Goal: Transaction & Acquisition: Purchase product/service

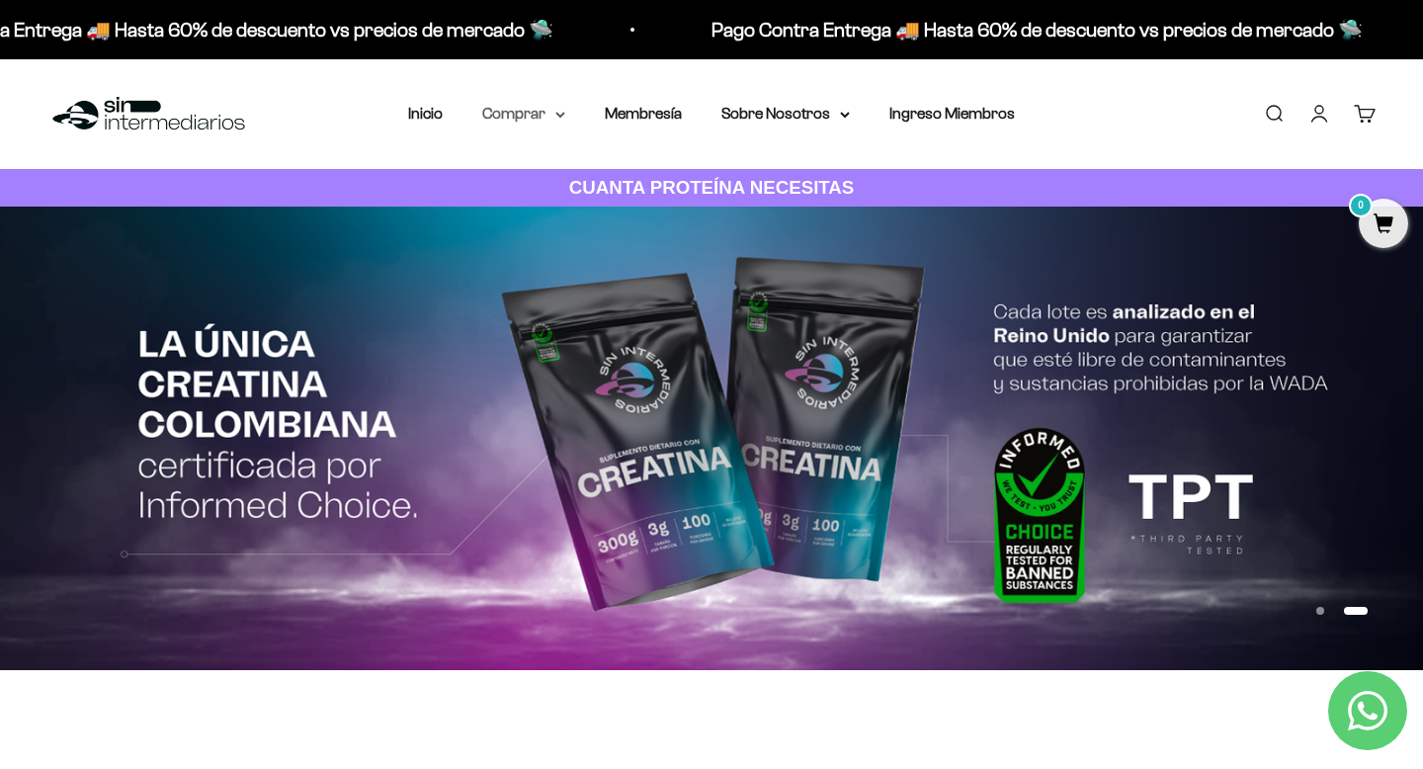
click at [555, 116] on icon at bounding box center [560, 115] width 10 height 7
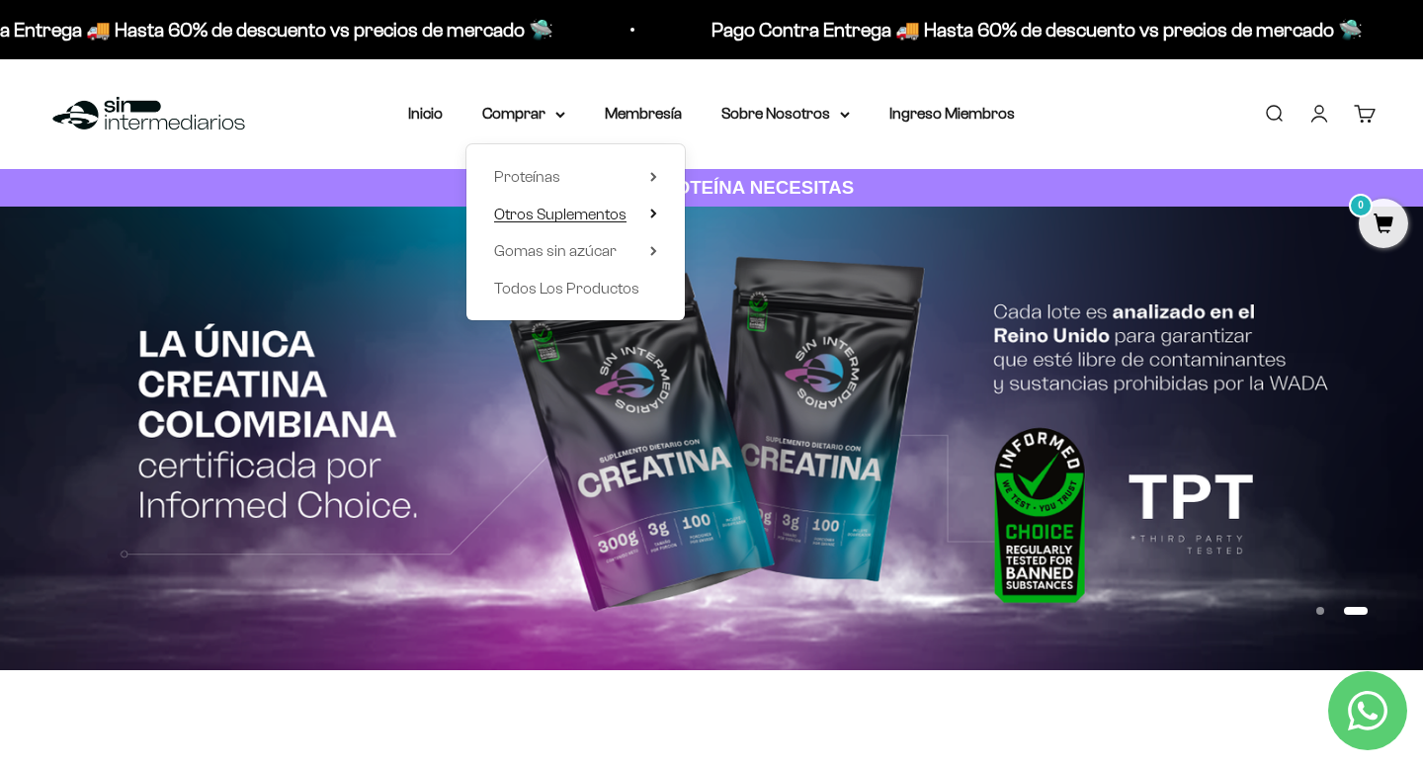
click at [653, 216] on icon at bounding box center [653, 214] width 4 height 8
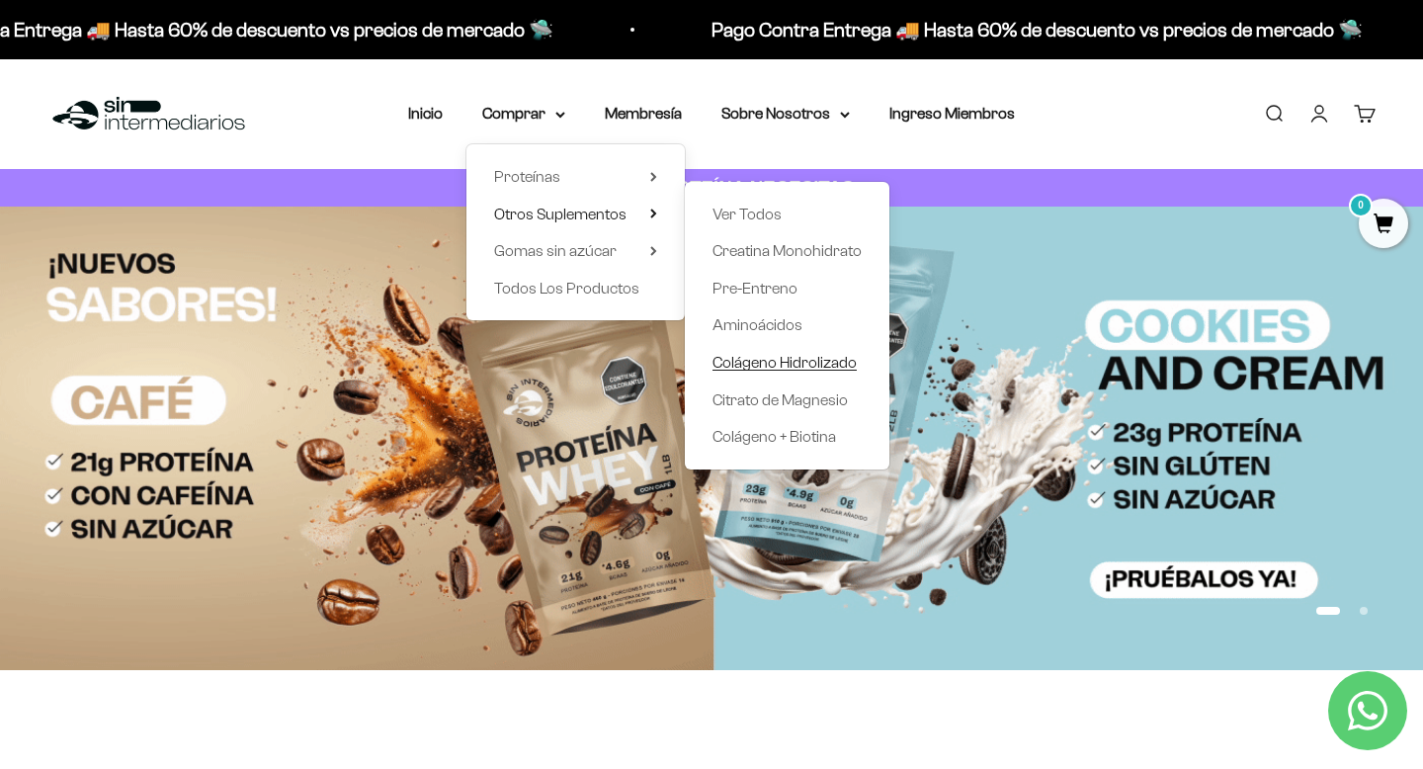
click at [770, 369] on span "Colágeno Hidrolizado" at bounding box center [785, 362] width 144 height 17
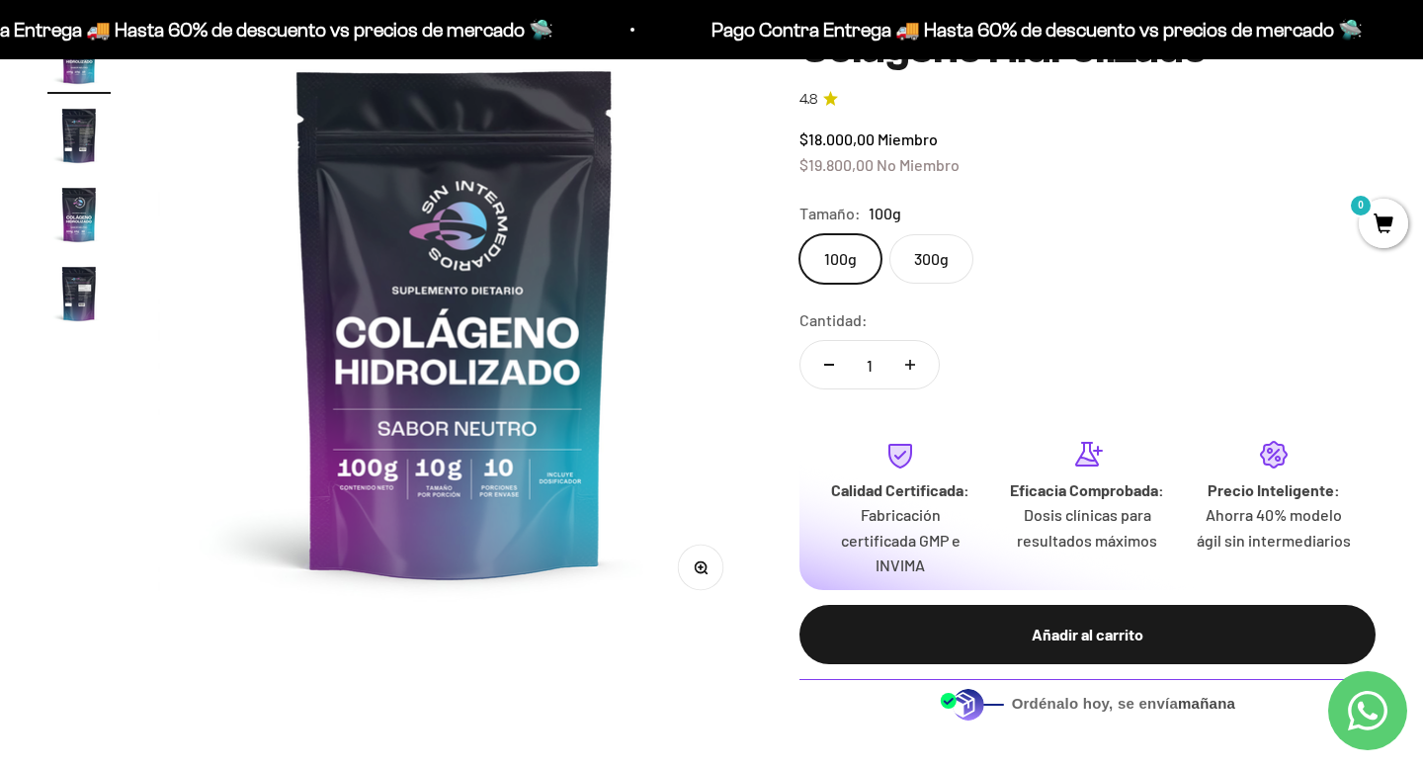
click at [928, 260] on label "300g" at bounding box center [931, 258] width 84 height 49
click at [800, 234] on input "300g" at bounding box center [799, 233] width 1 height 1
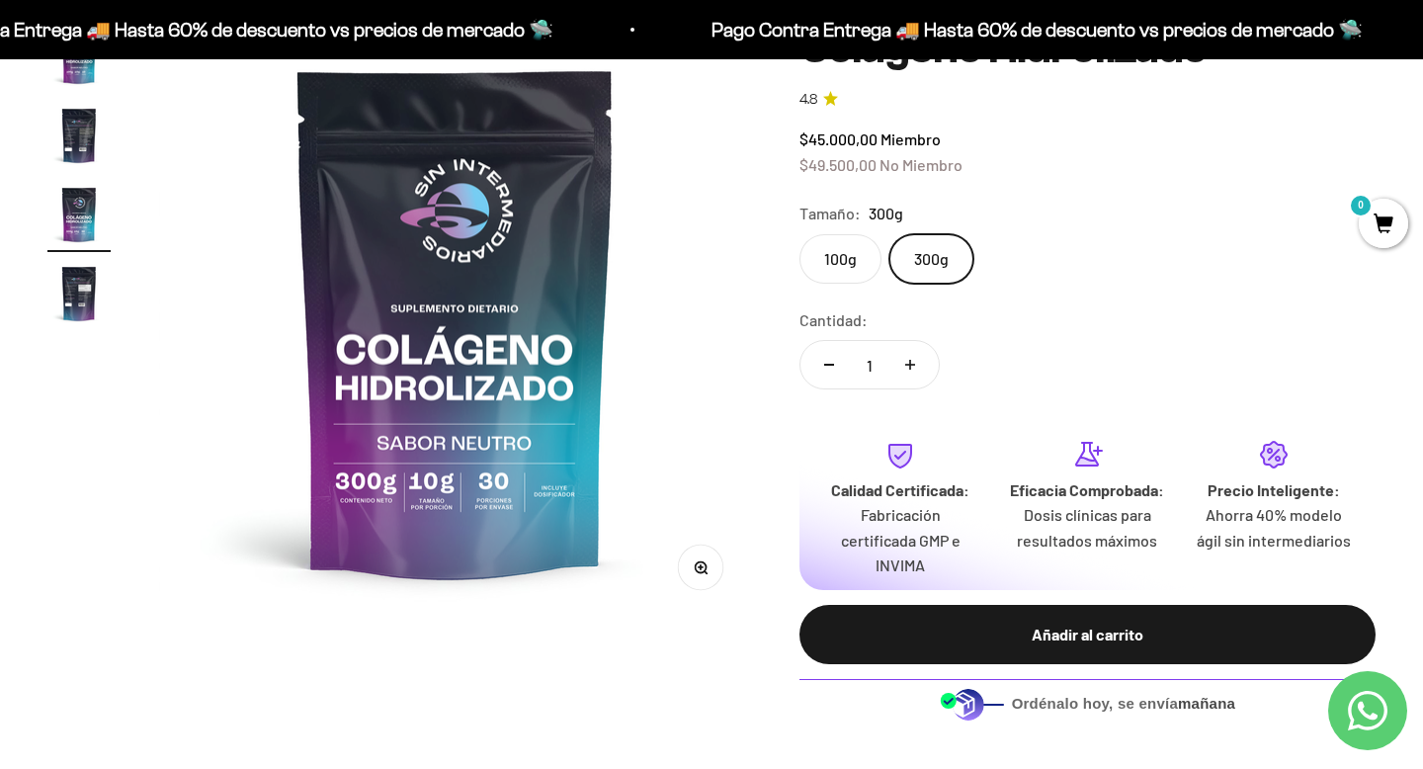
click at [849, 267] on label "100g" at bounding box center [841, 258] width 82 height 49
click at [800, 234] on input "100g" at bounding box center [799, 233] width 1 height 1
click at [939, 268] on label "300g" at bounding box center [931, 258] width 84 height 49
click at [800, 234] on input "300g" at bounding box center [799, 233] width 1 height 1
click at [827, 273] on label "100g" at bounding box center [841, 258] width 82 height 49
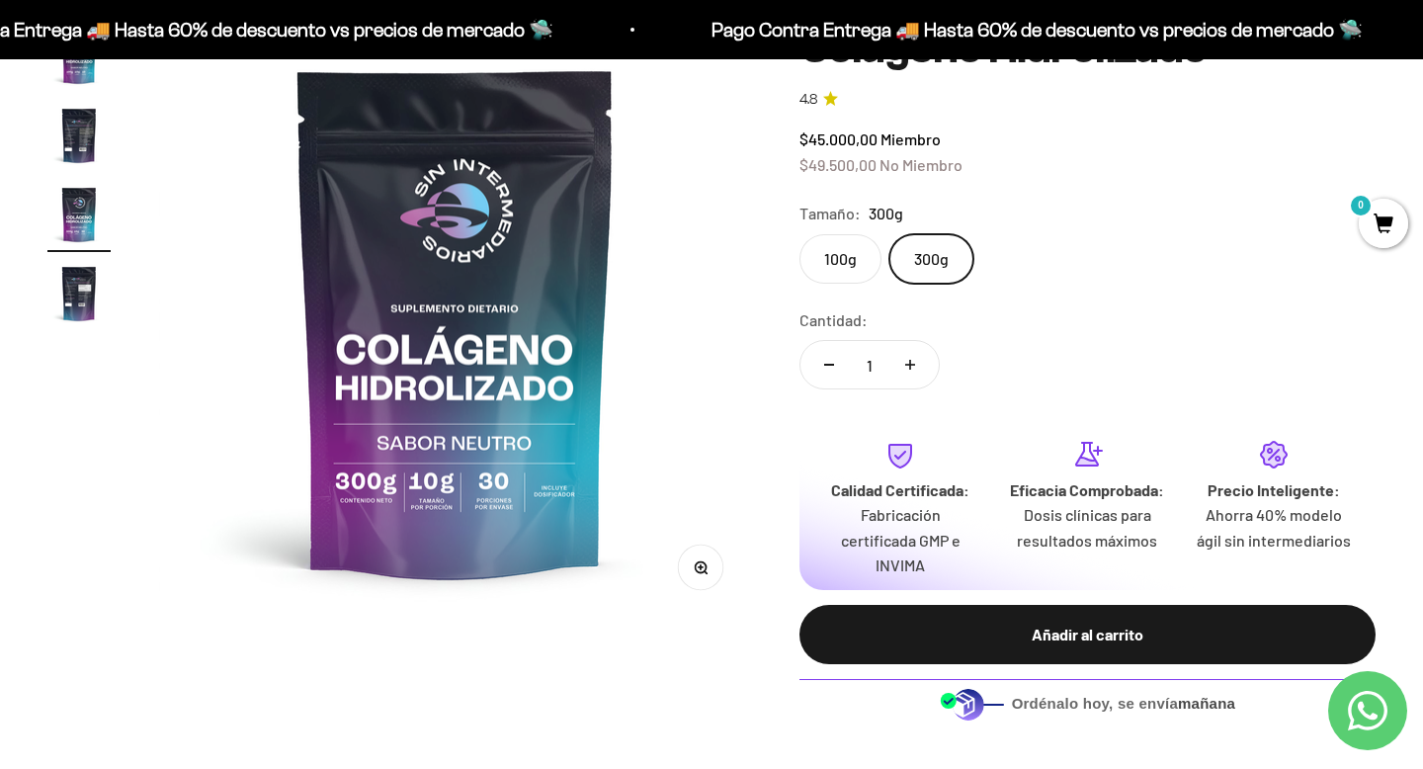
click at [800, 234] on input "100g" at bounding box center [799, 233] width 1 height 1
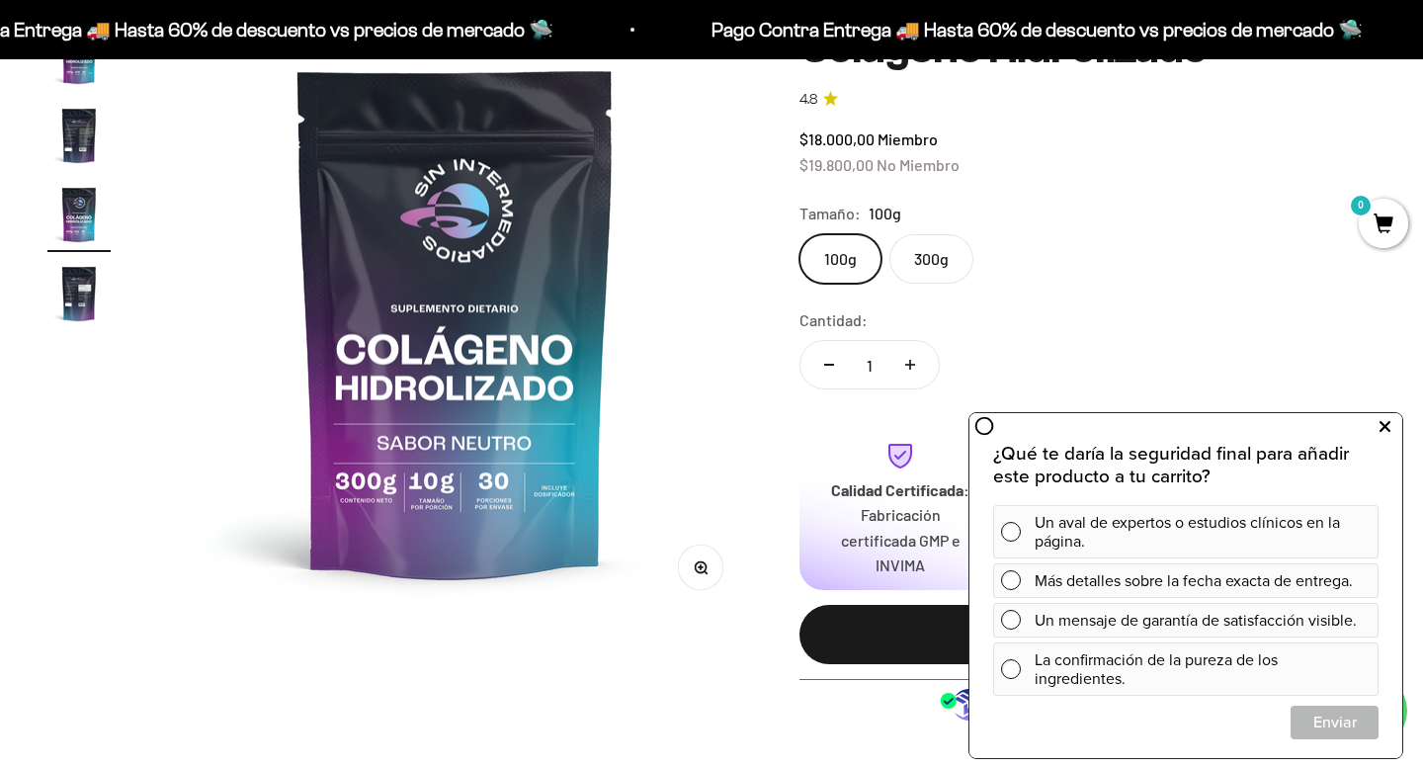
click at [1390, 423] on button at bounding box center [1385, 427] width 36 height 32
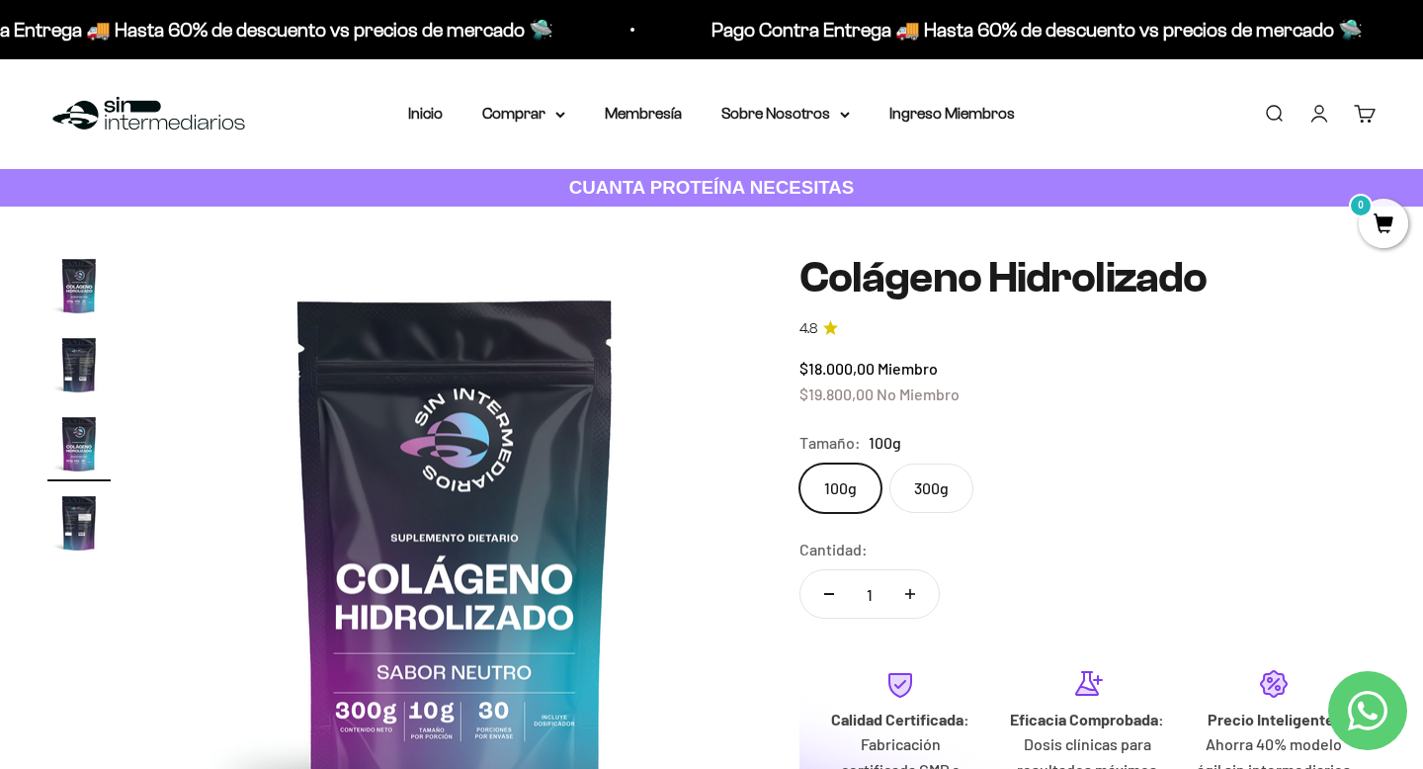
click at [1320, 117] on link "Iniciar sesión" at bounding box center [1319, 114] width 22 height 22
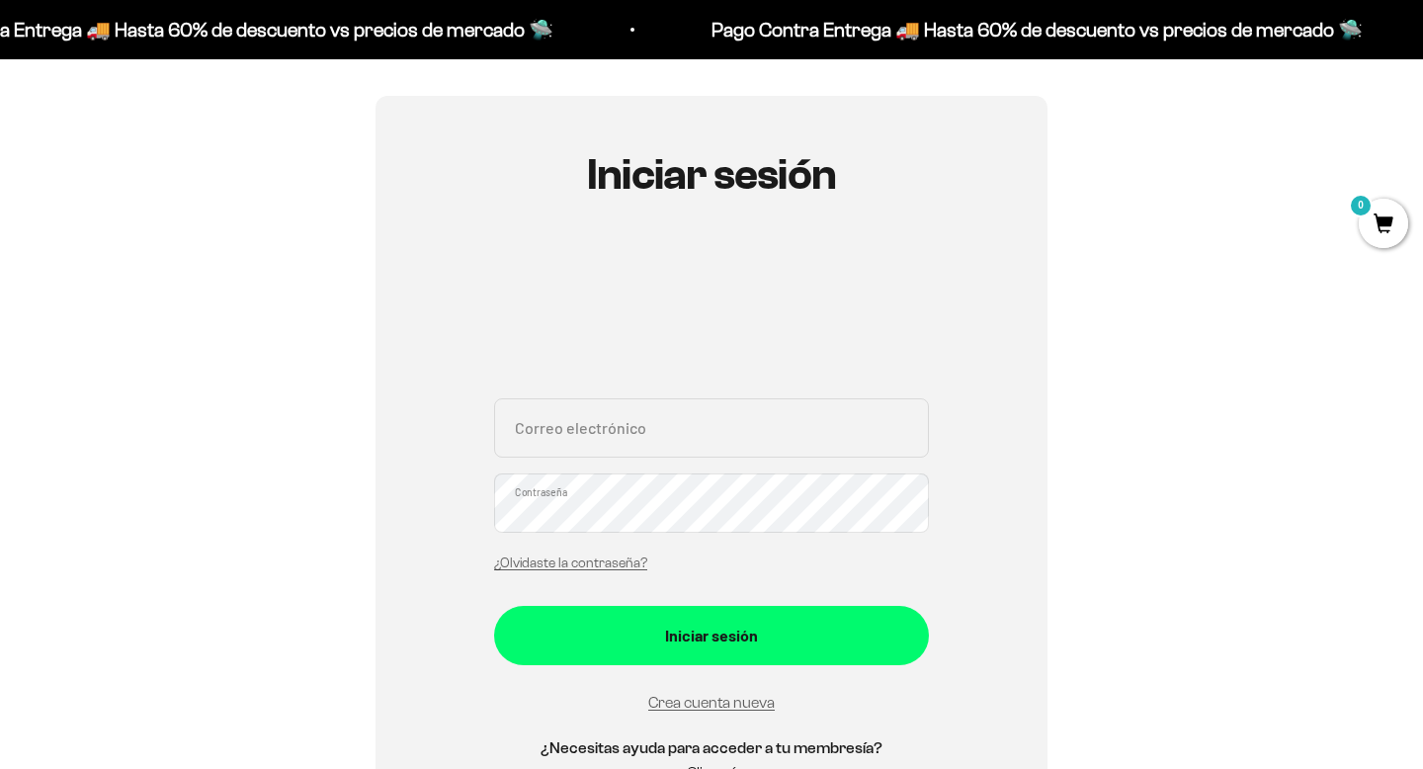
scroll to position [210, 0]
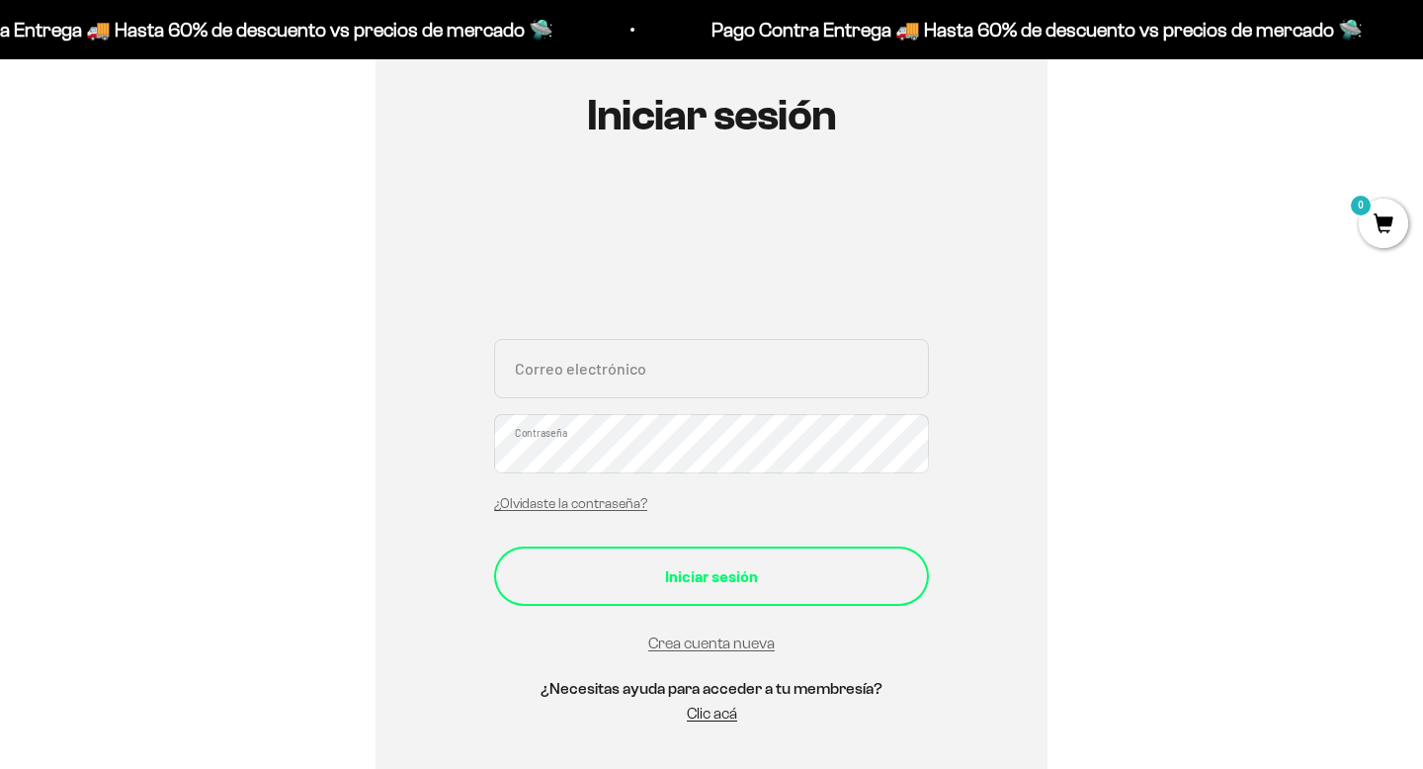
type input "anggierodriguez350@gmail.com"
click at [801, 572] on div "Iniciar sesión" at bounding box center [712, 576] width 356 height 26
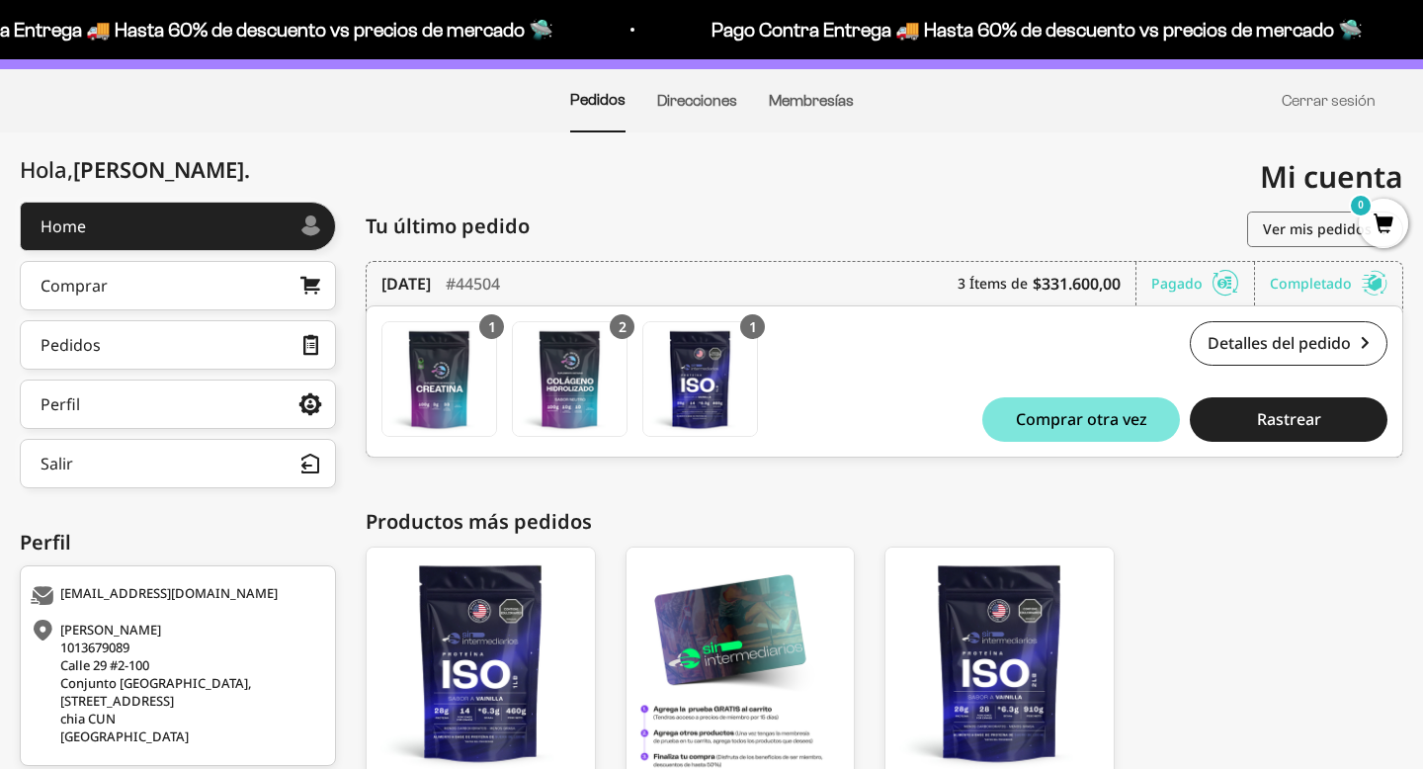
scroll to position [144, 0]
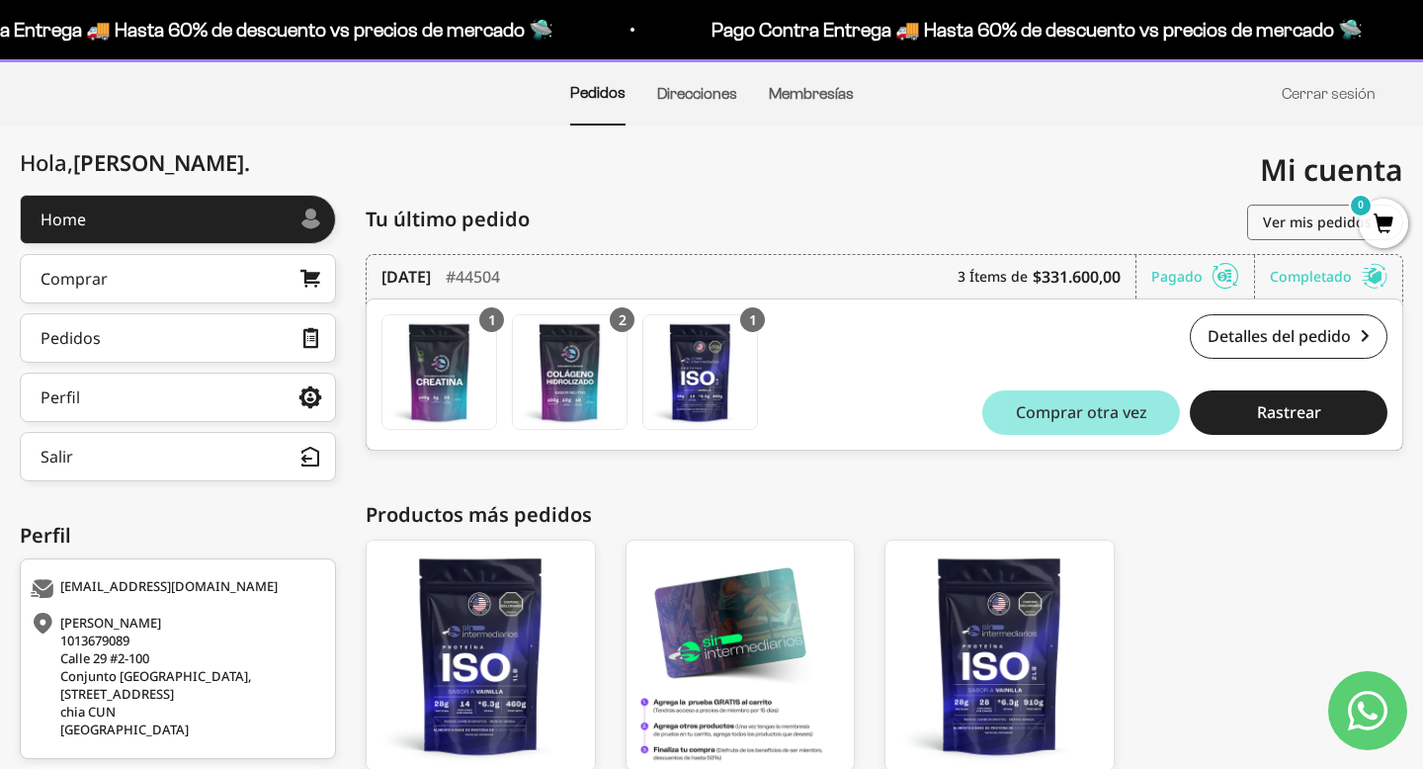
click at [1011, 411] on button "Comprar otra vez" at bounding box center [1081, 412] width 198 height 44
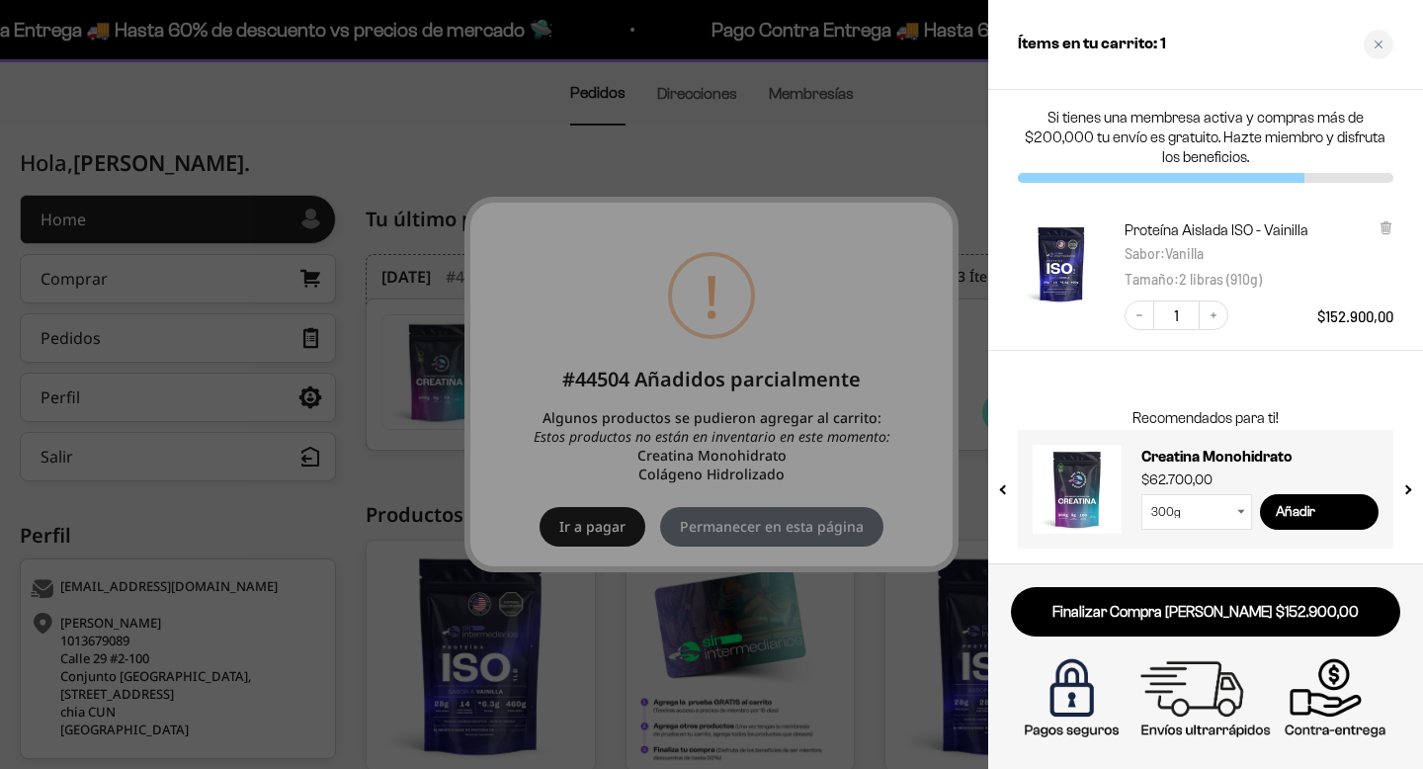
click at [808, 389] on div at bounding box center [711, 384] width 1423 height 769
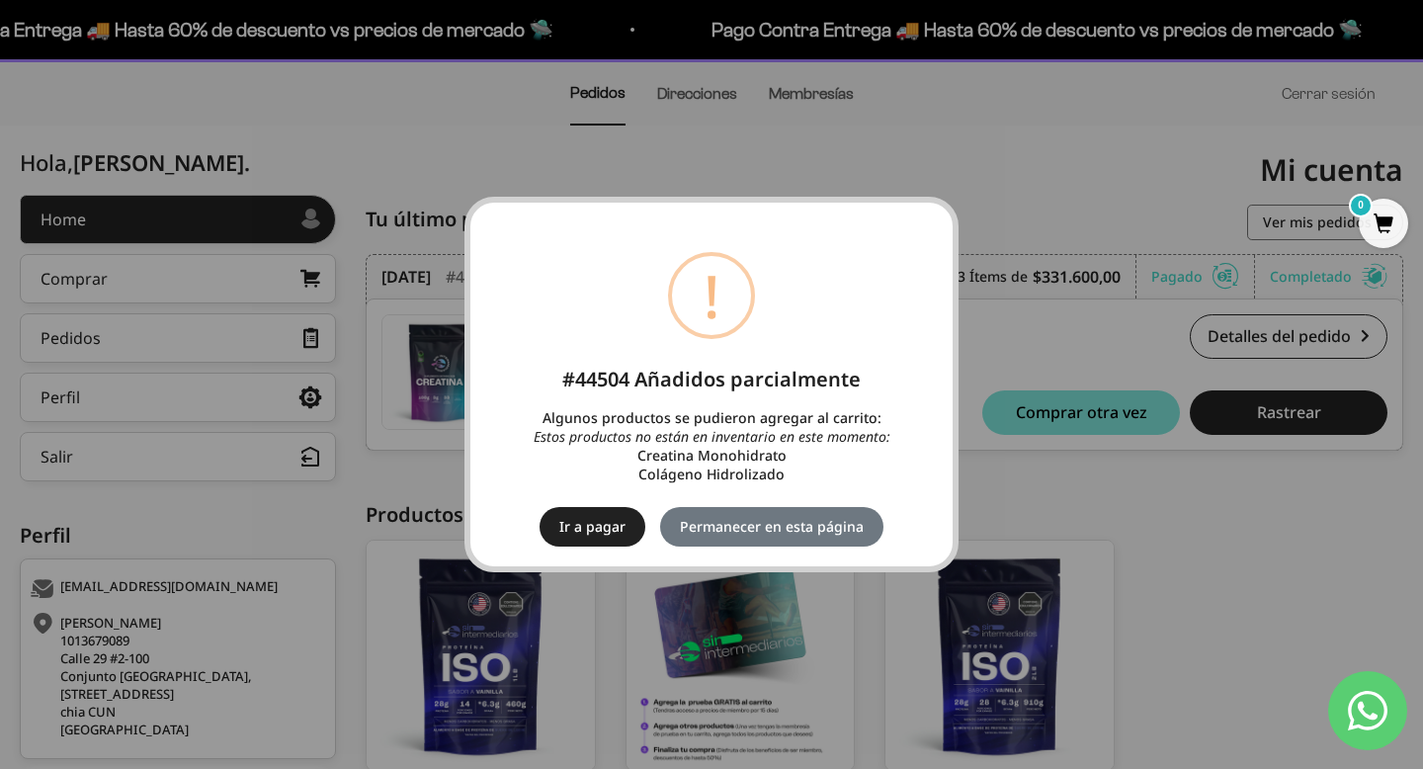
click at [968, 147] on div "× ! #44504 Añadidos parcialmente Algunos productos se pudieron agregar al carri…" at bounding box center [711, 384] width 1423 height 769
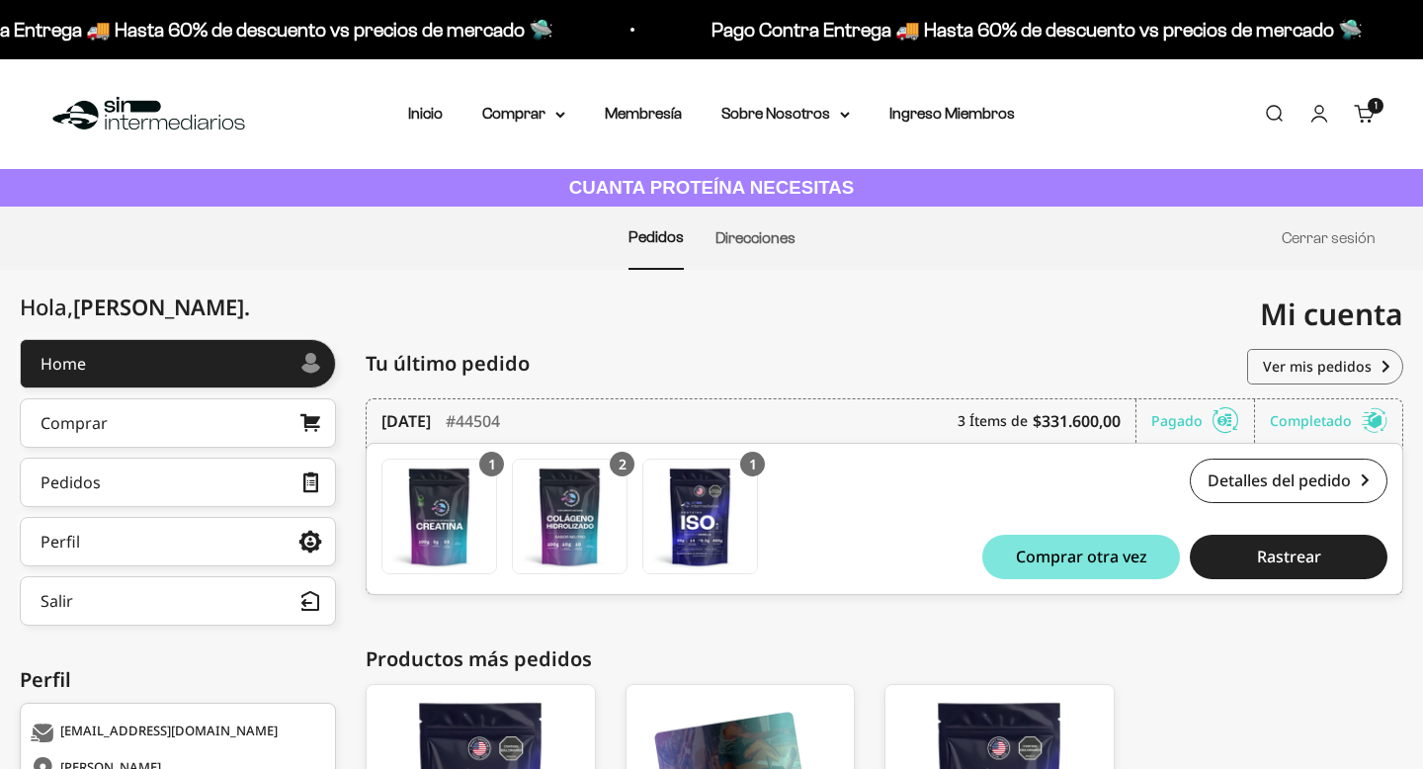
click at [1388, 220] on body "Ir al contenido Pago Contra Entrega 🚚 Hasta 60% de descuento vs precios [PERSON…" at bounding box center [711, 534] width 1423 height 1068
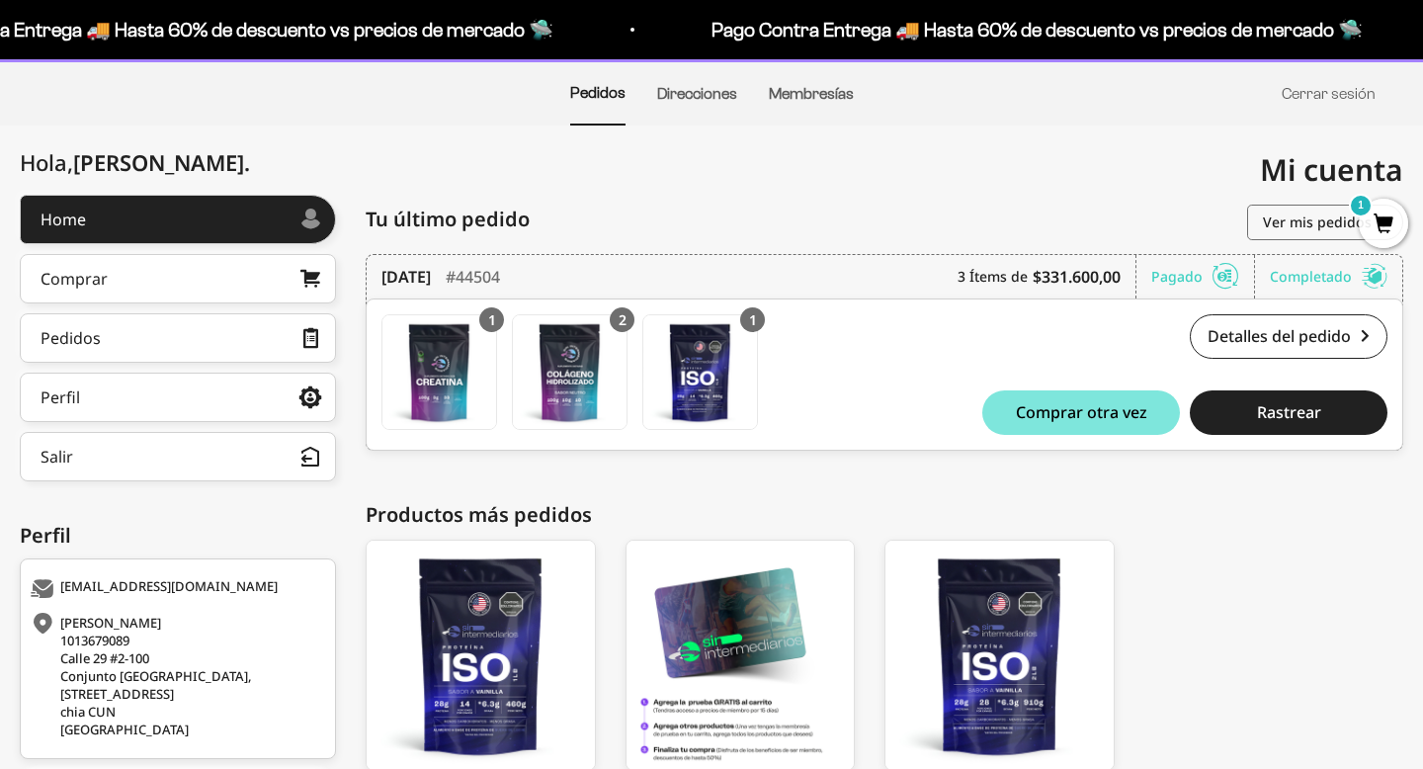
click at [1386, 243] on span "1" at bounding box center [1383, 223] width 49 height 49
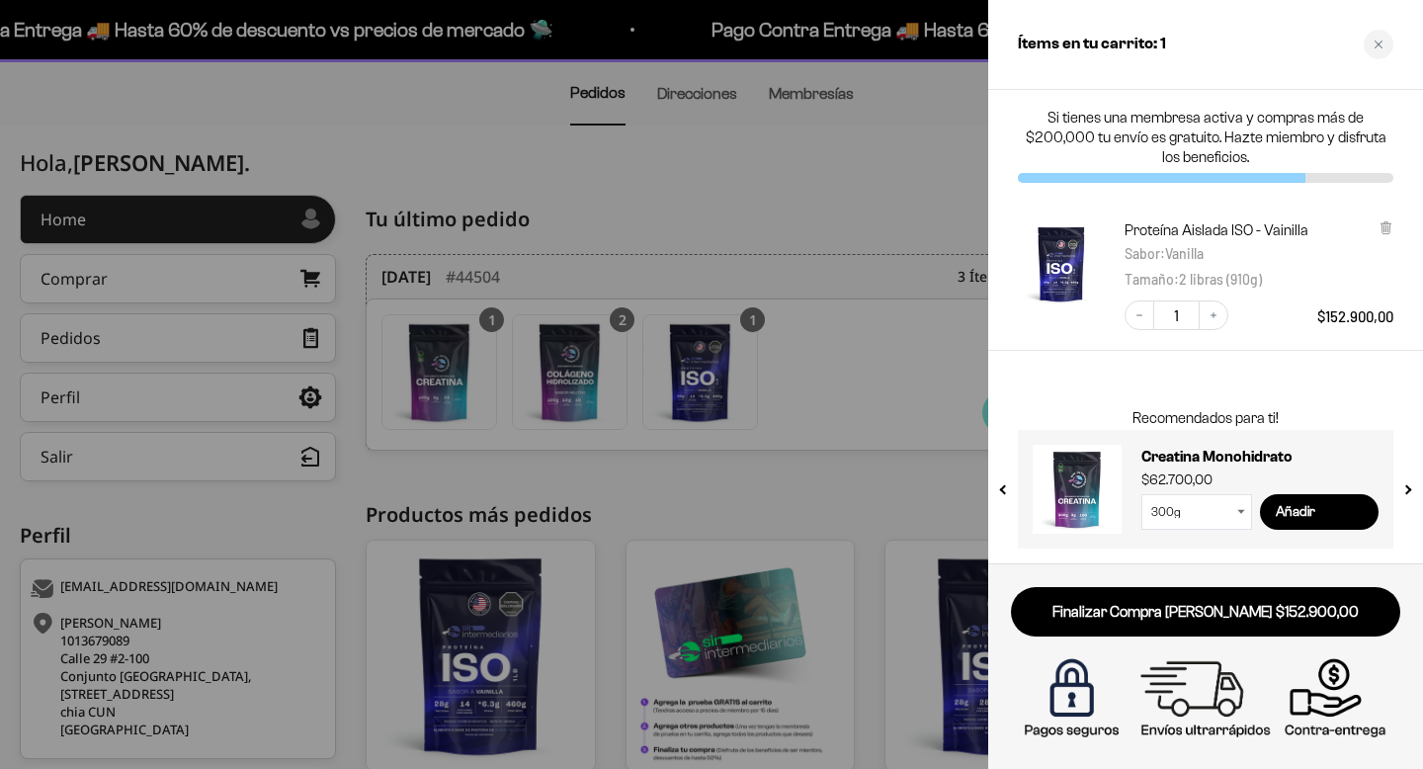
click at [655, 508] on div at bounding box center [711, 384] width 1423 height 769
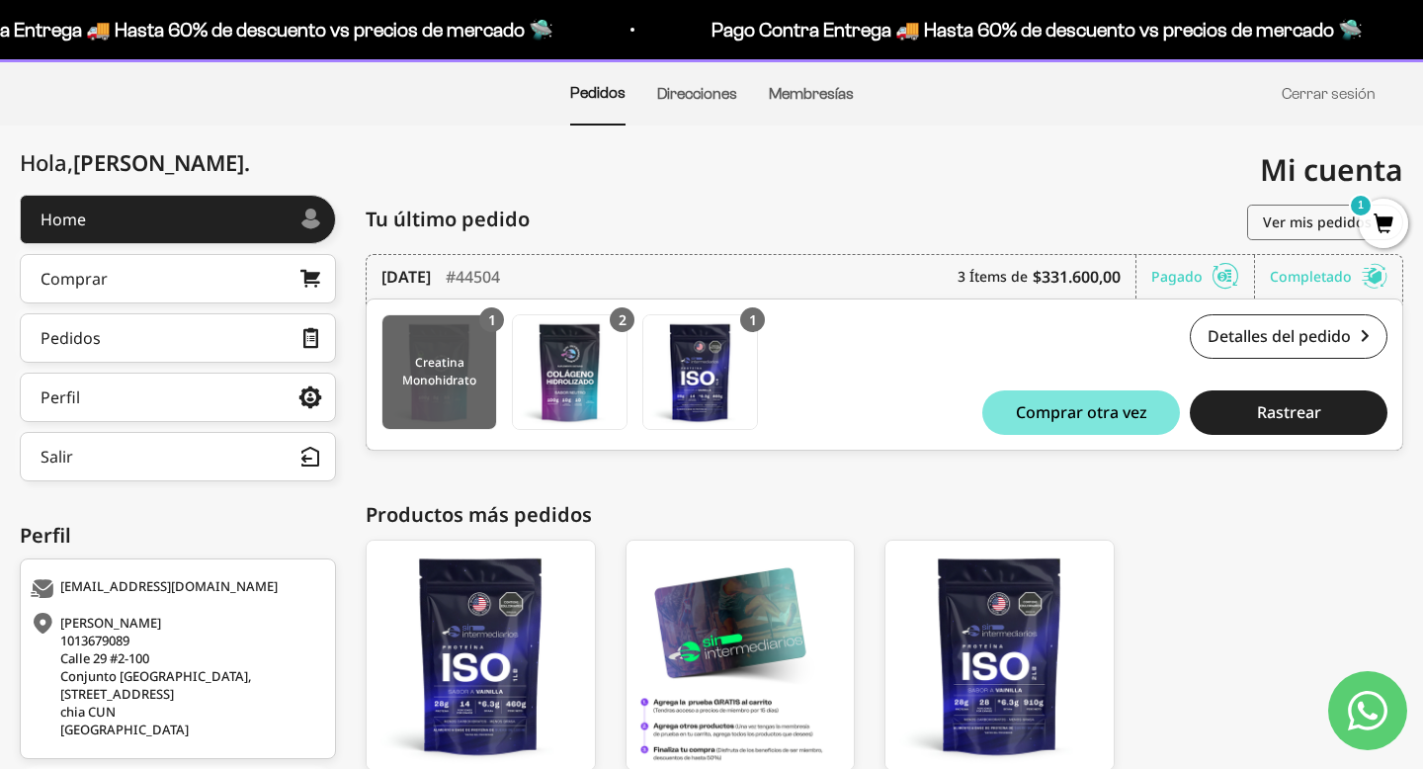
click at [438, 393] on img at bounding box center [439, 372] width 114 height 114
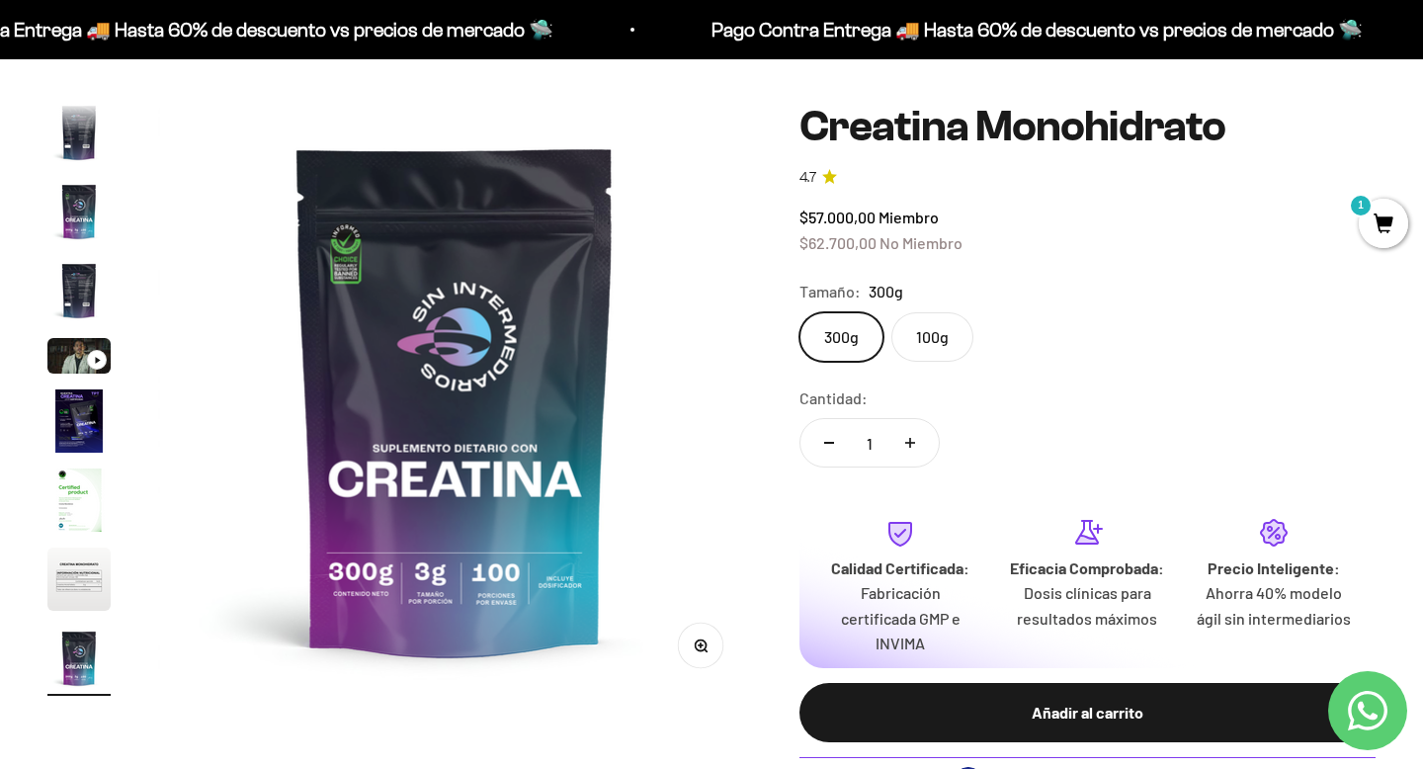
scroll to position [144, 0]
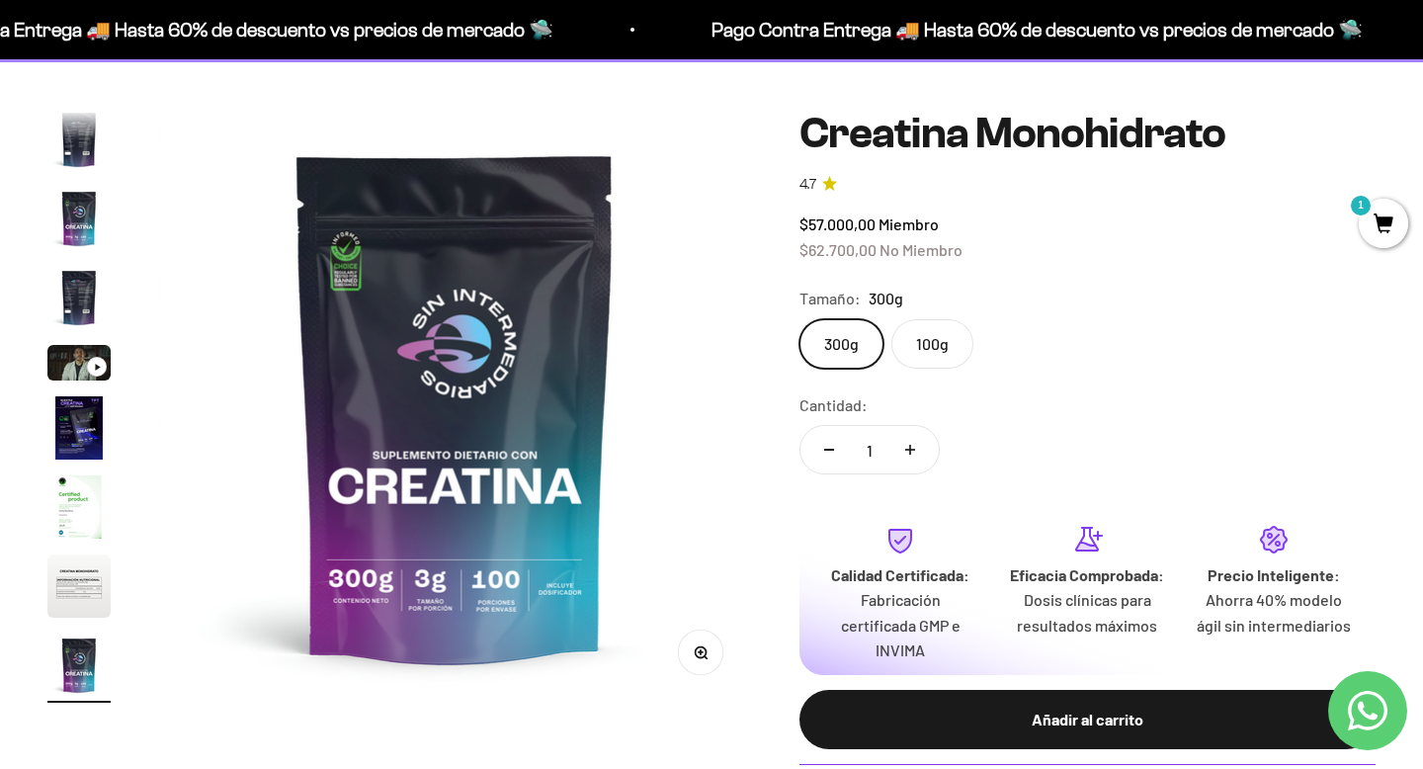
click at [921, 331] on label "100g" at bounding box center [932, 343] width 82 height 49
click at [800, 319] on input "100g" at bounding box center [799, 318] width 1 height 1
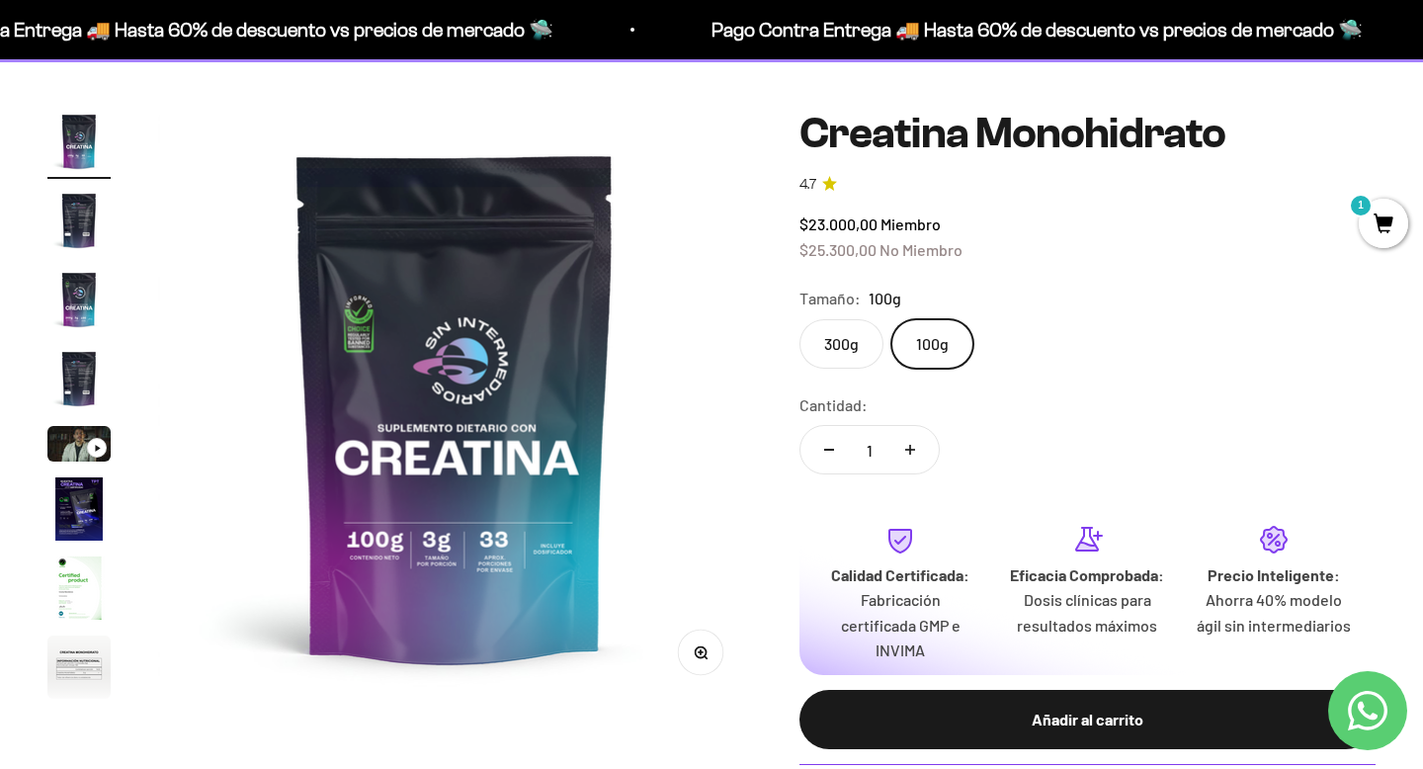
click at [860, 346] on label "300g" at bounding box center [842, 343] width 84 height 49
click at [800, 319] on input "300g" at bounding box center [799, 318] width 1 height 1
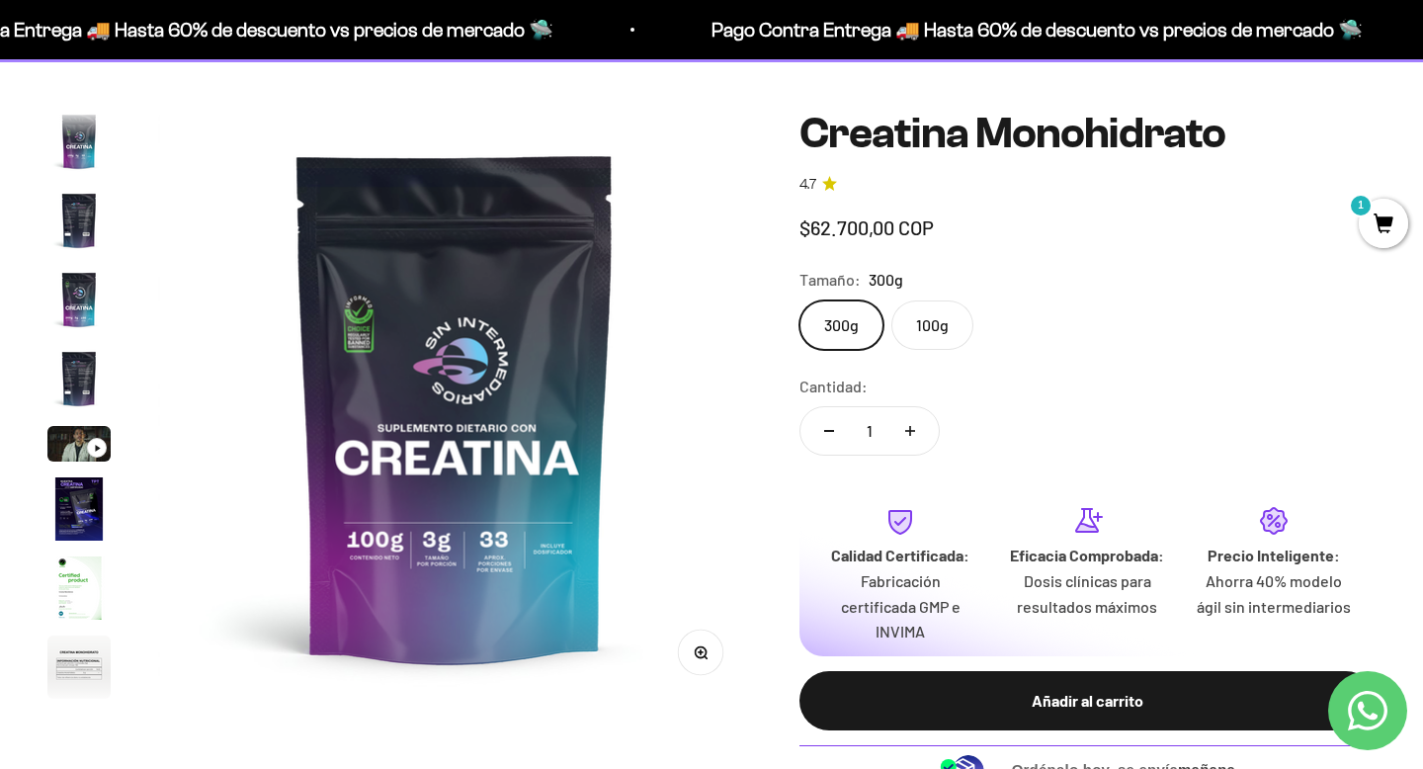
scroll to position [81, 0]
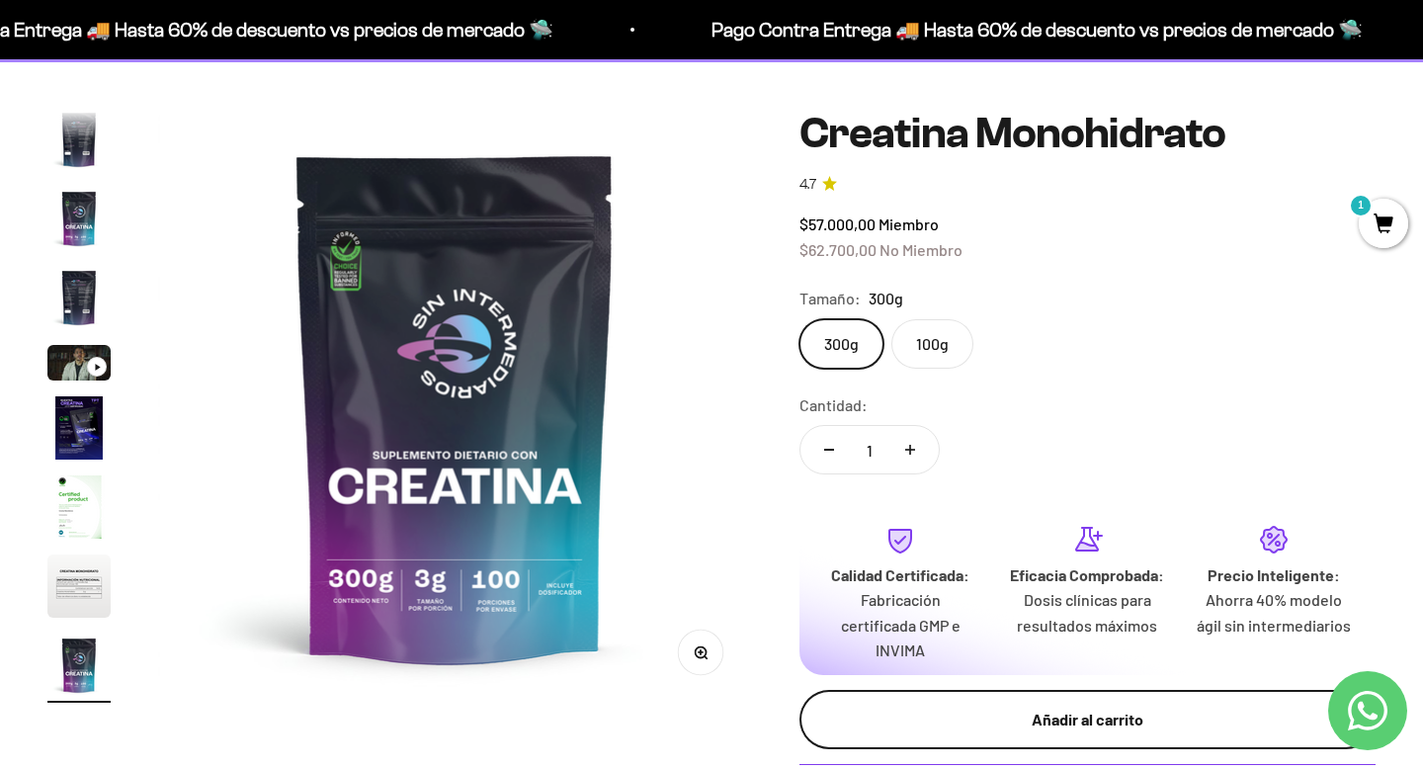
click at [919, 714] on div "Añadir al carrito" at bounding box center [1087, 720] width 497 height 26
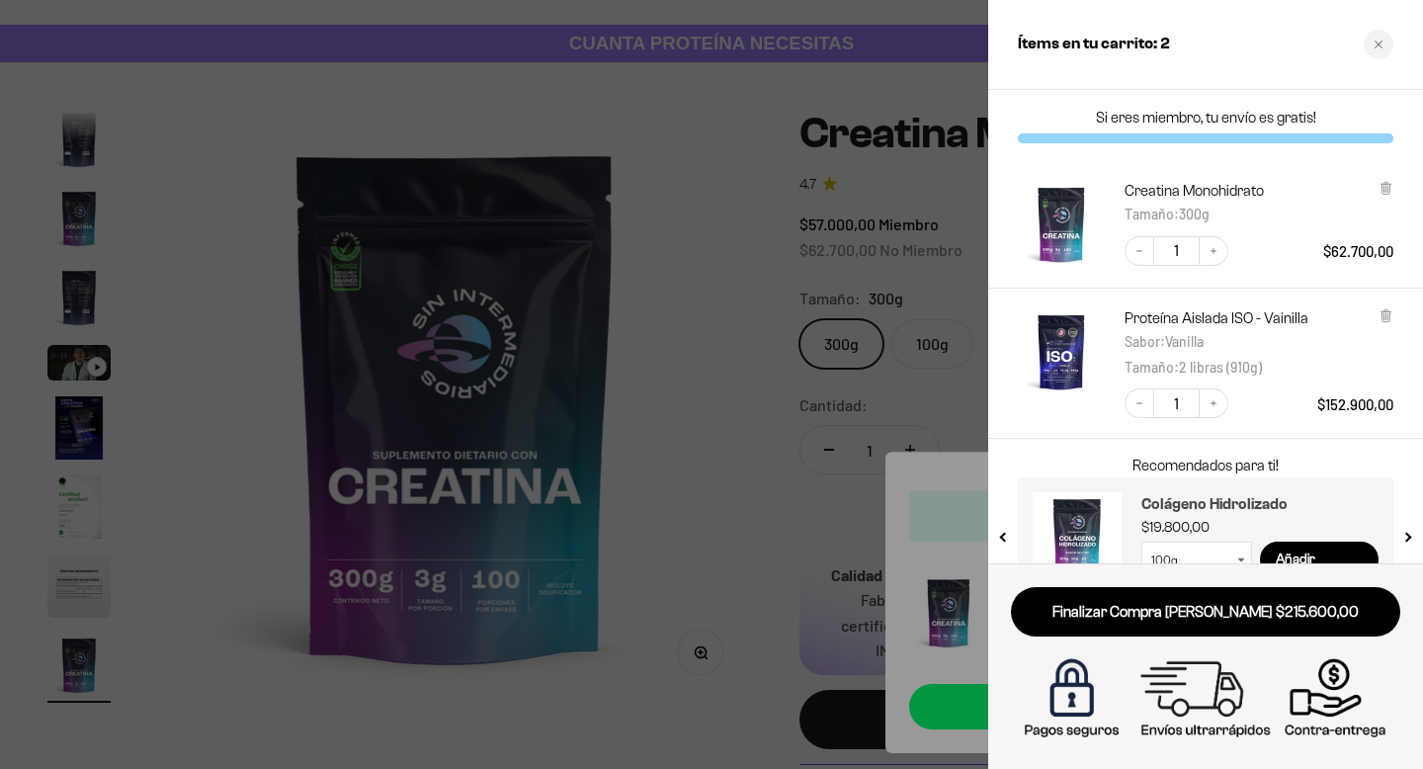
click at [1188, 504] on h3 "Colágeno Hidrolizado" at bounding box center [1259, 504] width 237 height 24
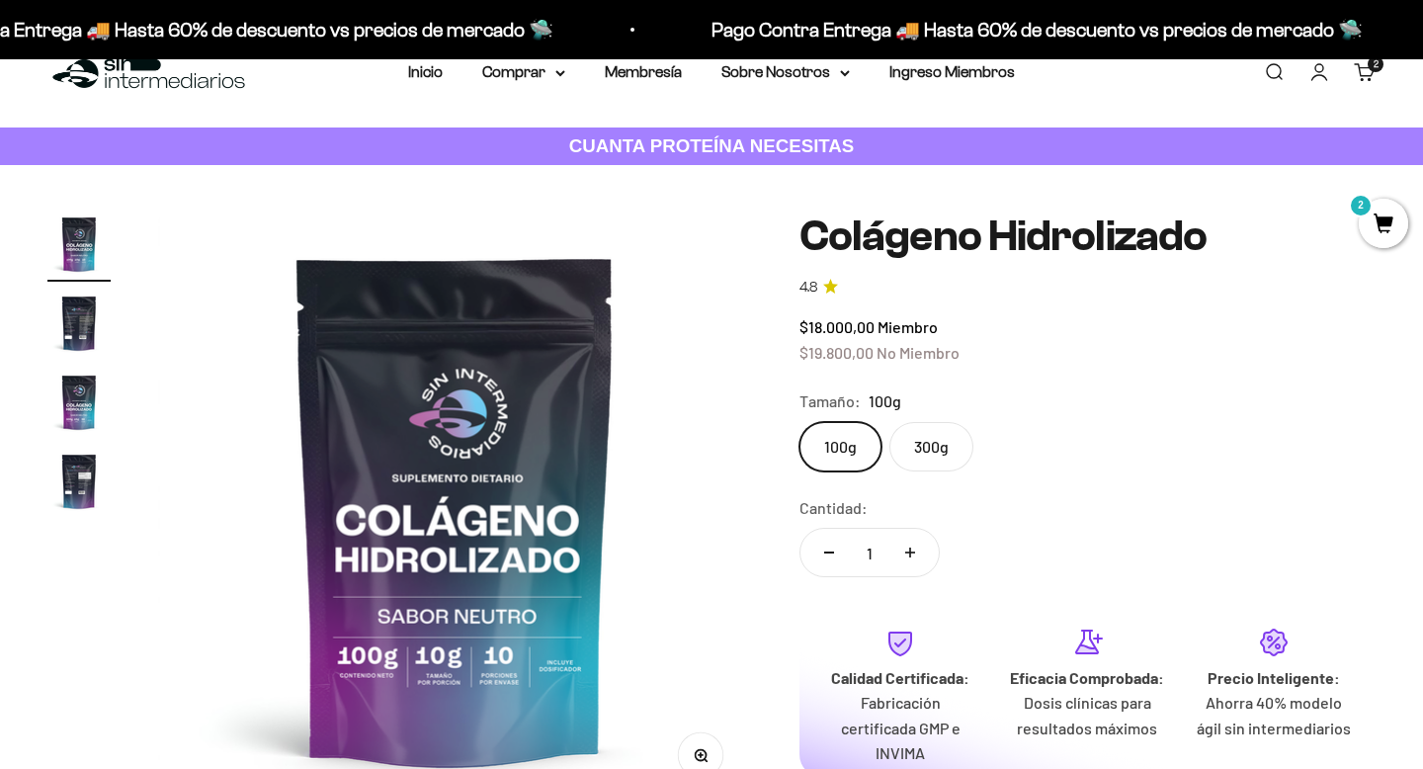
scroll to position [53, 0]
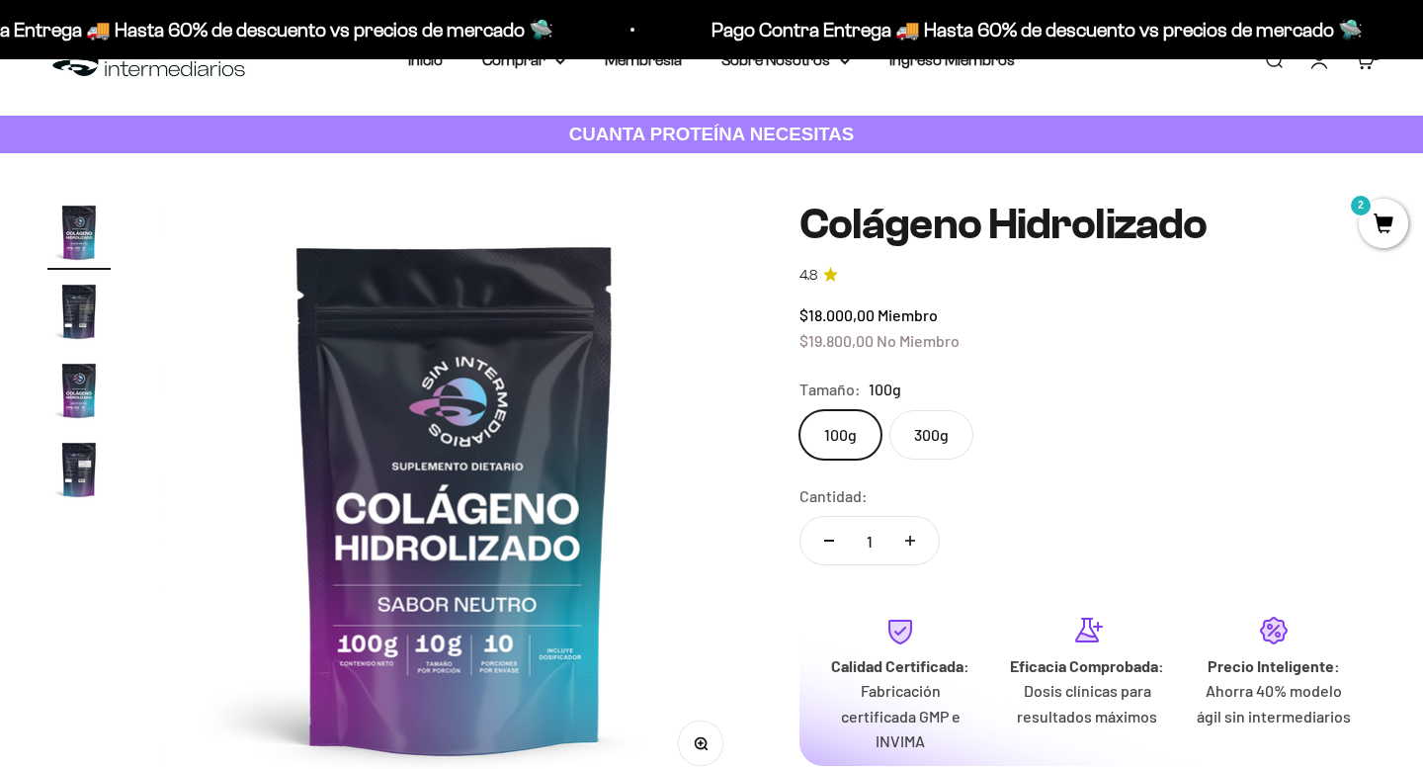
click at [927, 425] on label "300g" at bounding box center [931, 434] width 84 height 49
click at [800, 410] on input "300g" at bounding box center [799, 409] width 1 height 1
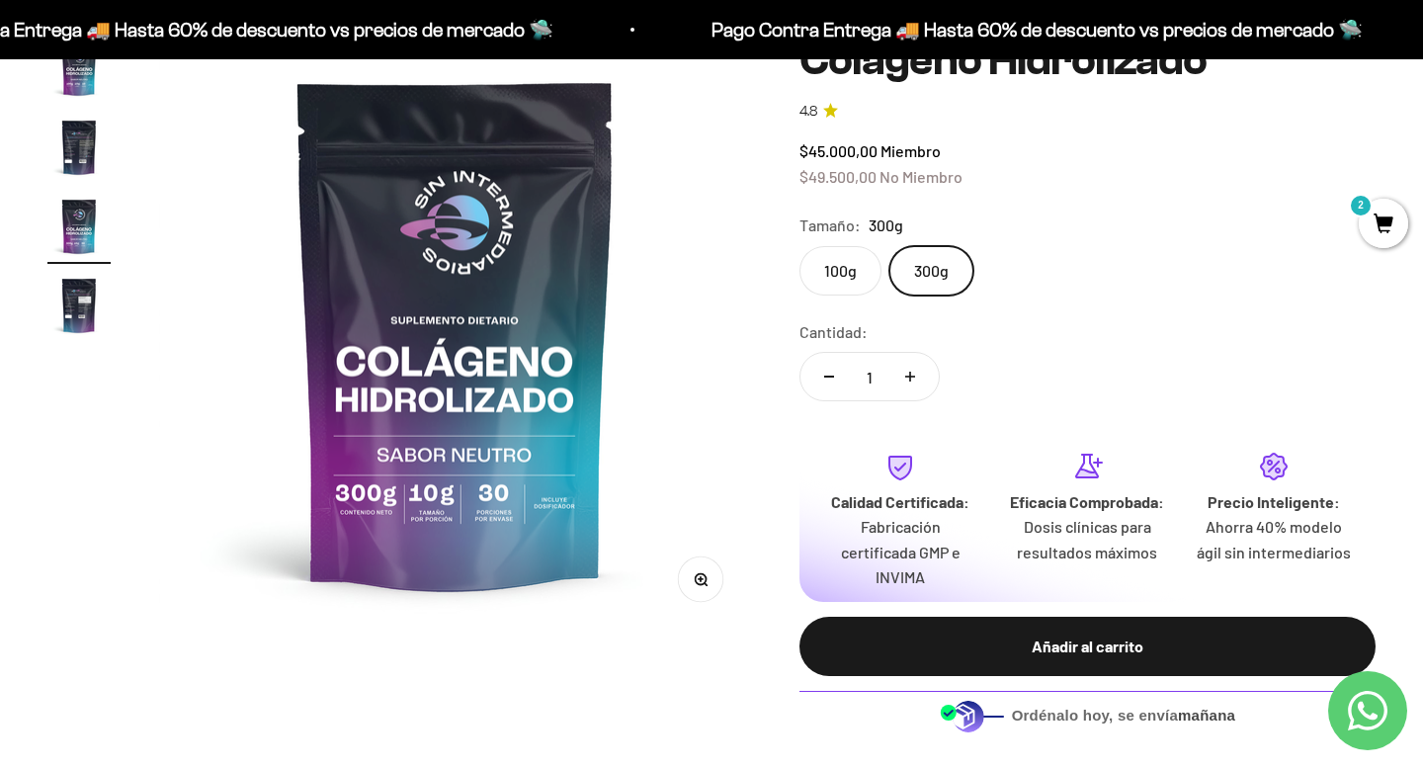
scroll to position [221, 0]
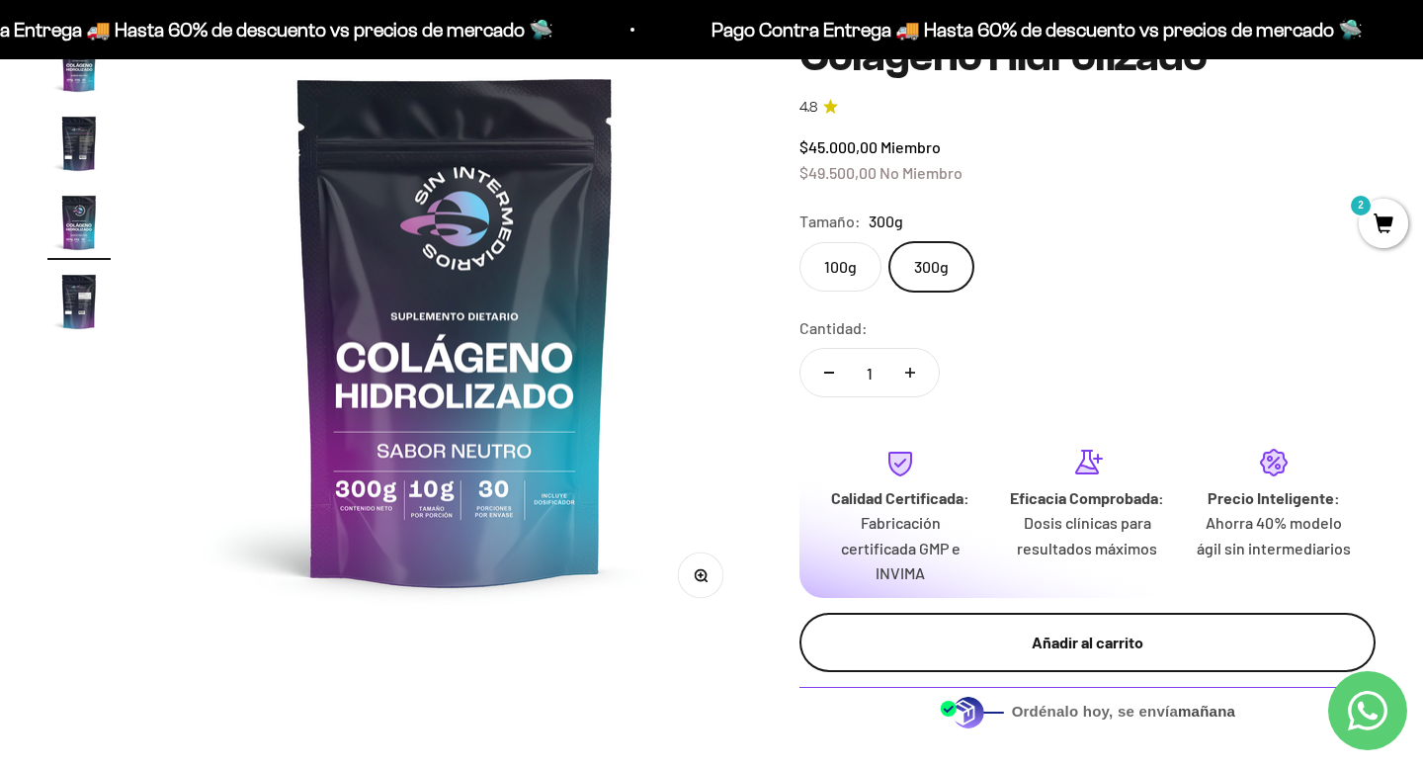
click at [969, 634] on div "Añadir al carrito" at bounding box center [1087, 643] width 497 height 26
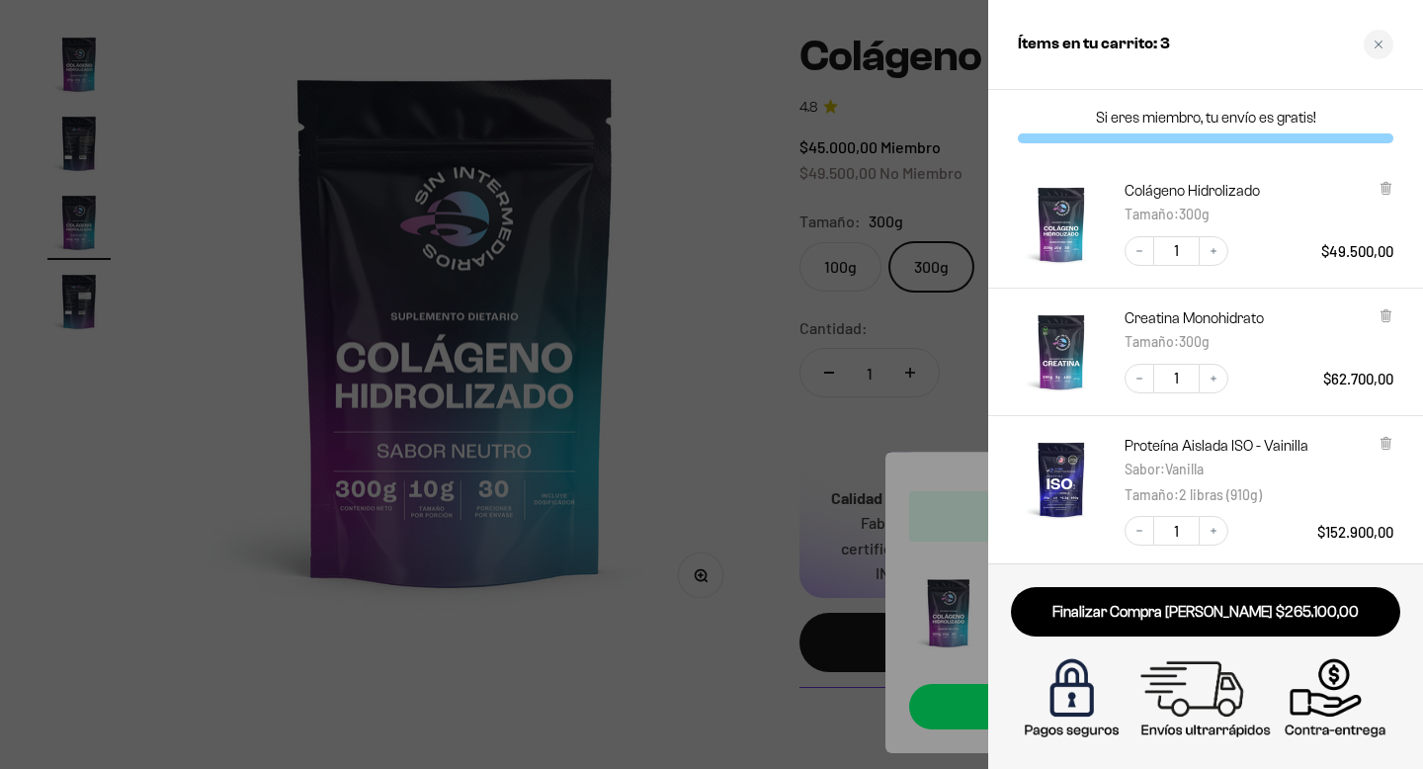
click at [954, 319] on div at bounding box center [711, 384] width 1423 height 769
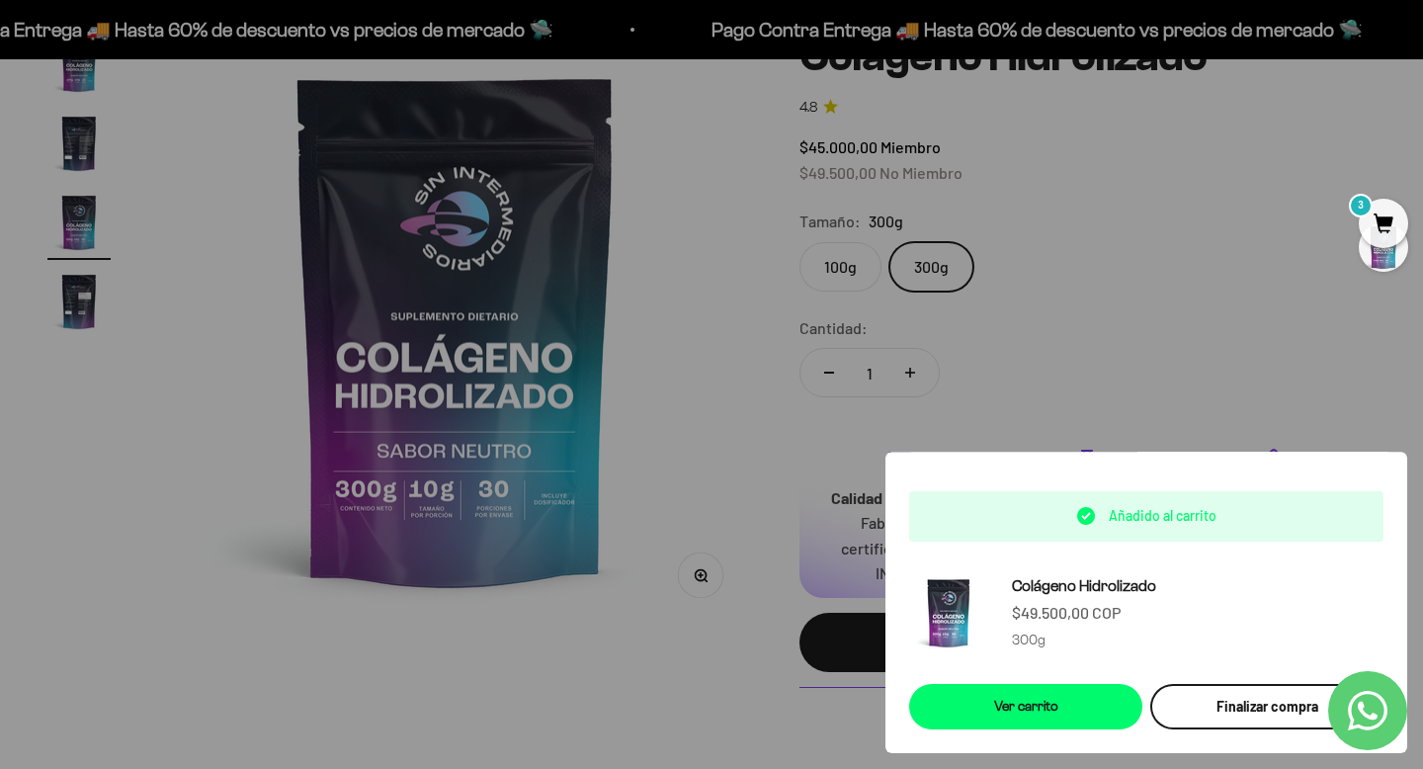
click at [1204, 701] on div "Finalizar compra" at bounding box center [1267, 707] width 186 height 22
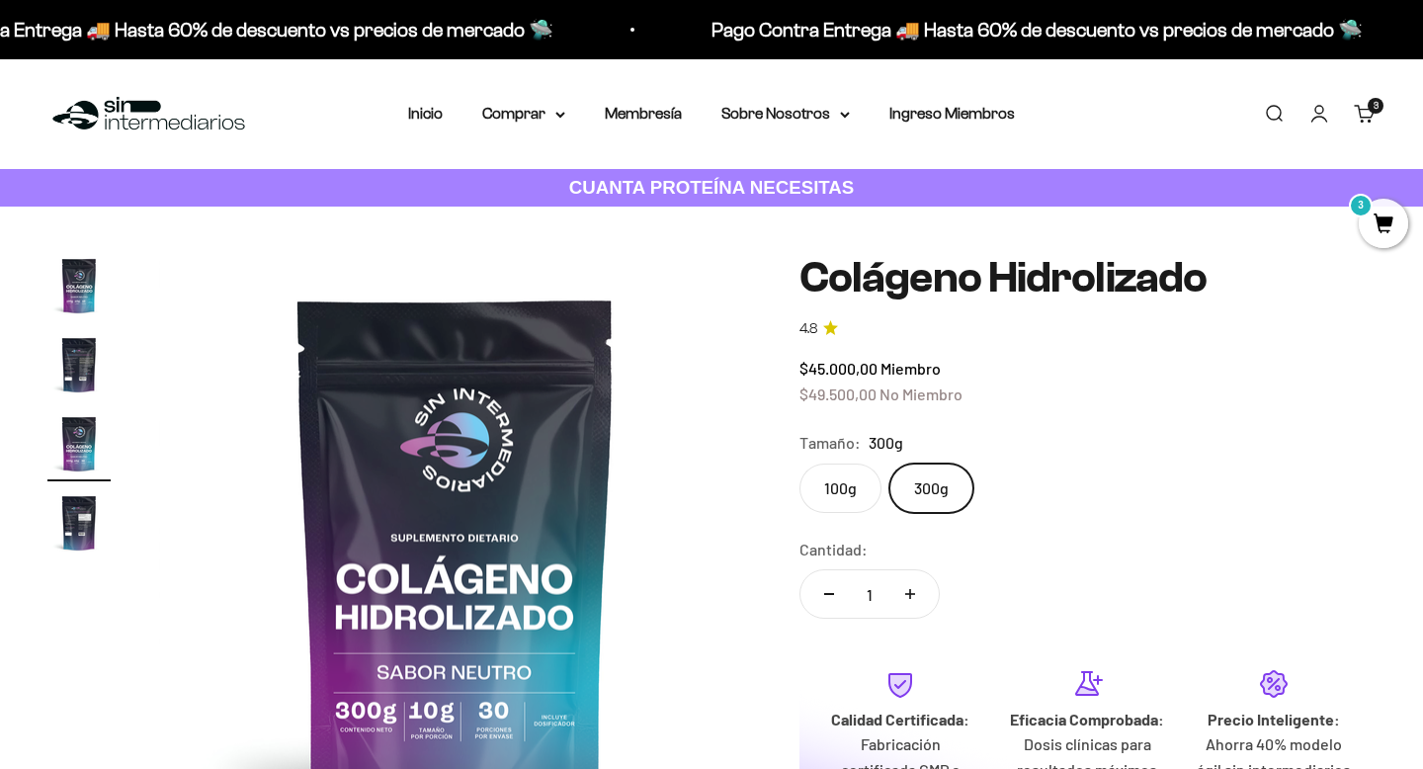
click at [1328, 117] on link "Cuenta" at bounding box center [1319, 114] width 22 height 22
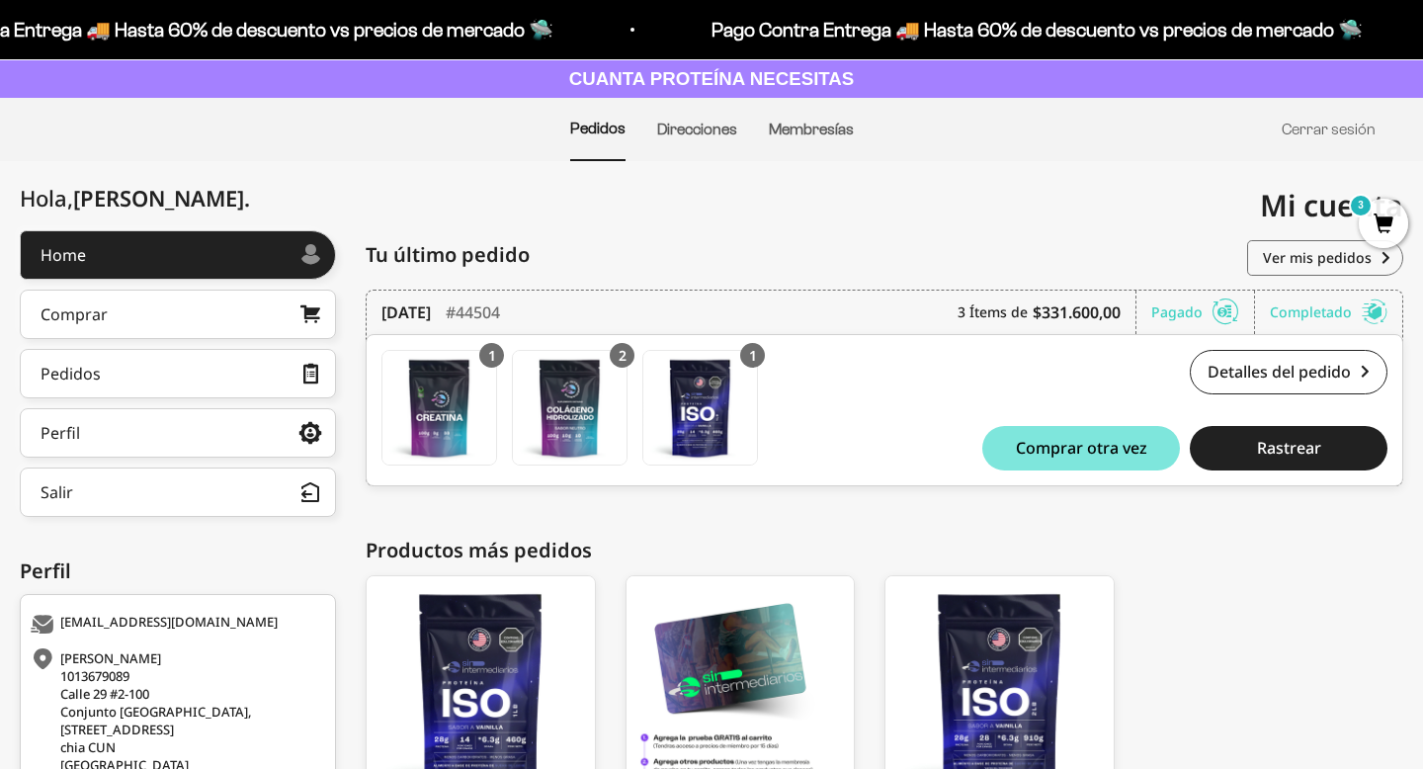
scroll to position [136, 0]
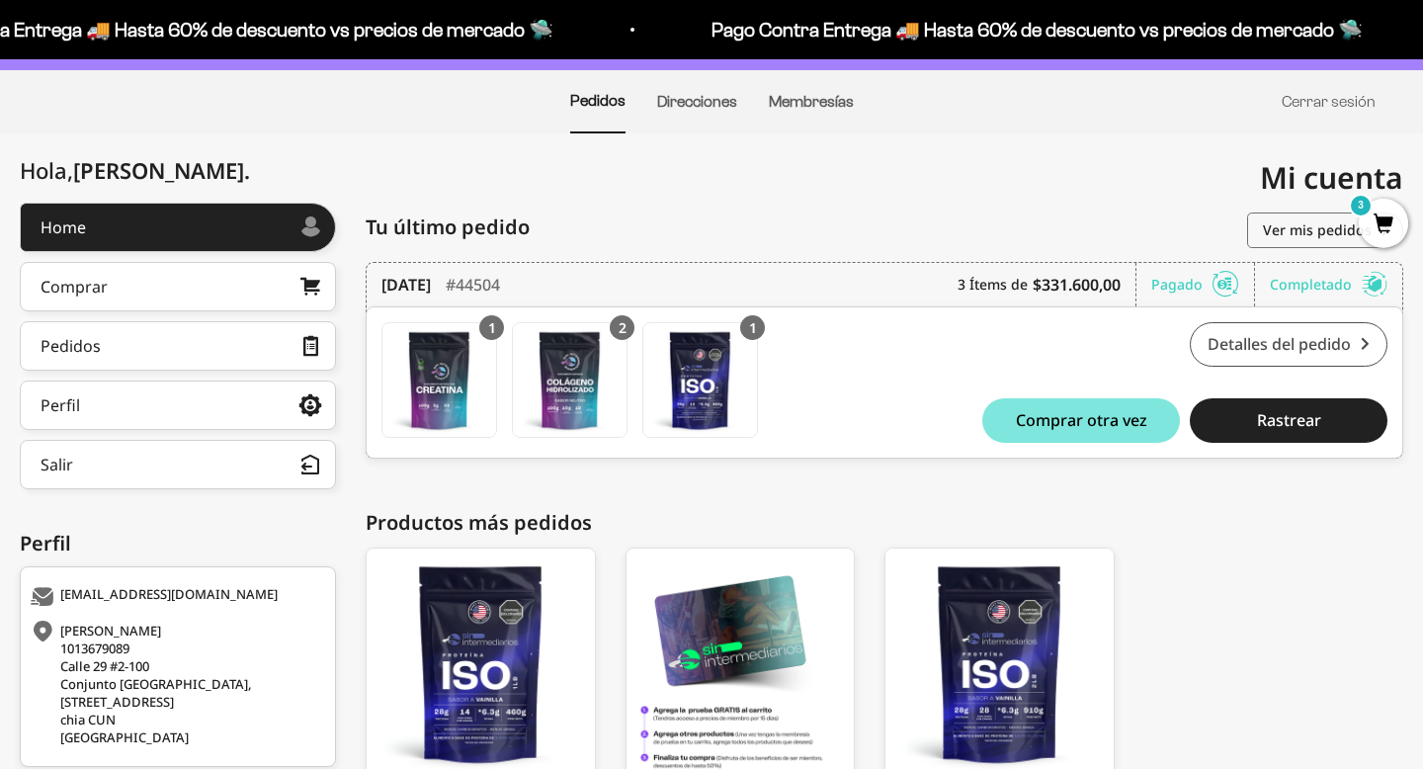
click at [1247, 335] on link "Detalles del pedido" at bounding box center [1289, 344] width 198 height 44
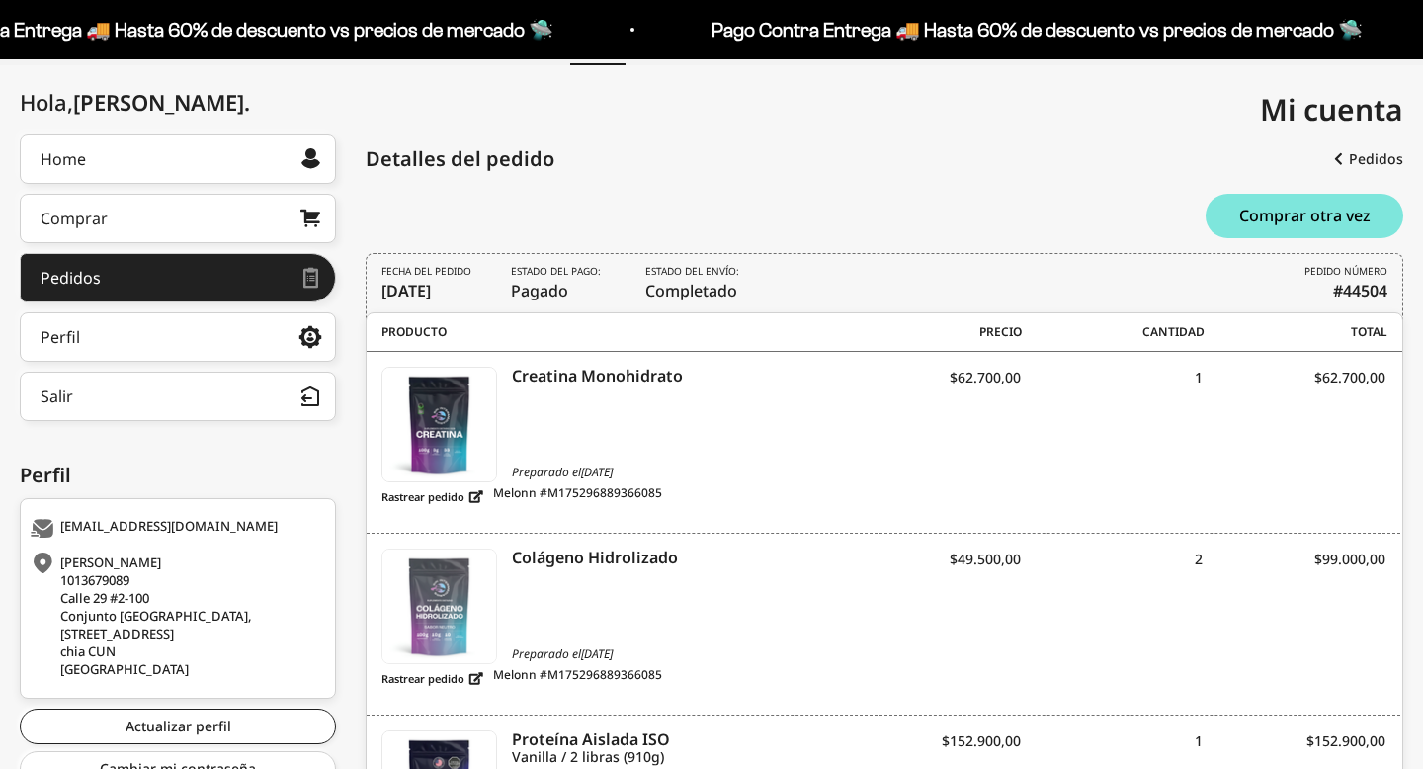
scroll to position [134, 0]
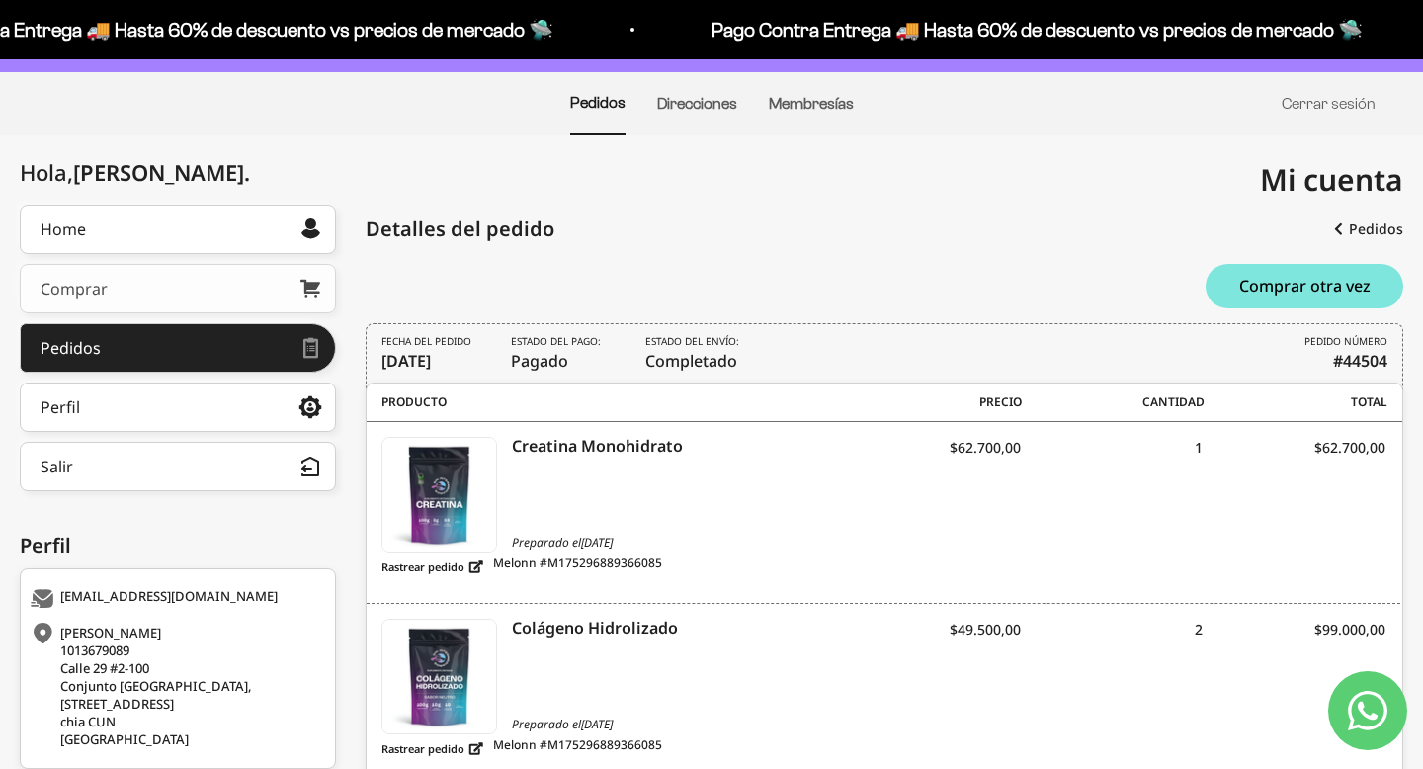
click at [185, 287] on link "Comprar" at bounding box center [178, 288] width 316 height 49
click at [196, 228] on link "Home" at bounding box center [178, 229] width 316 height 49
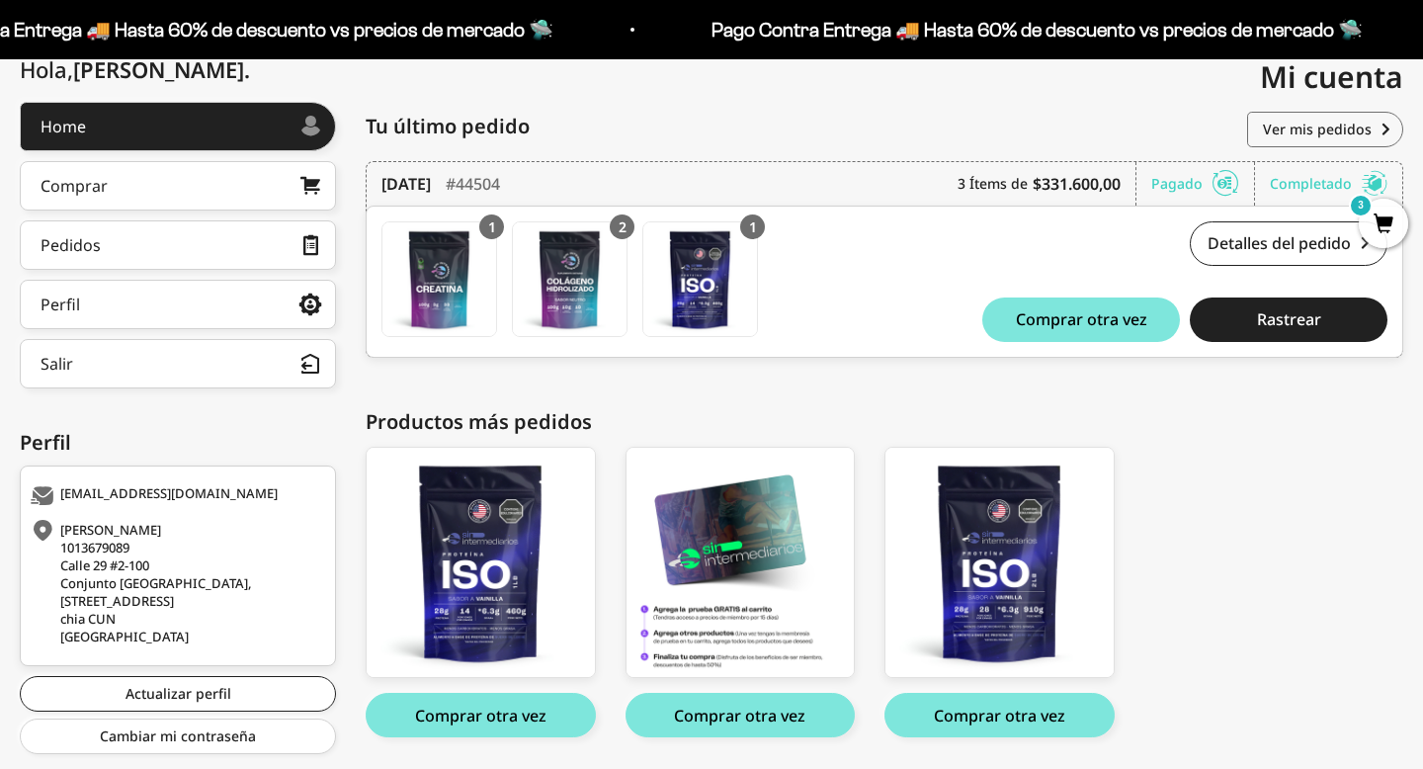
scroll to position [246, 0]
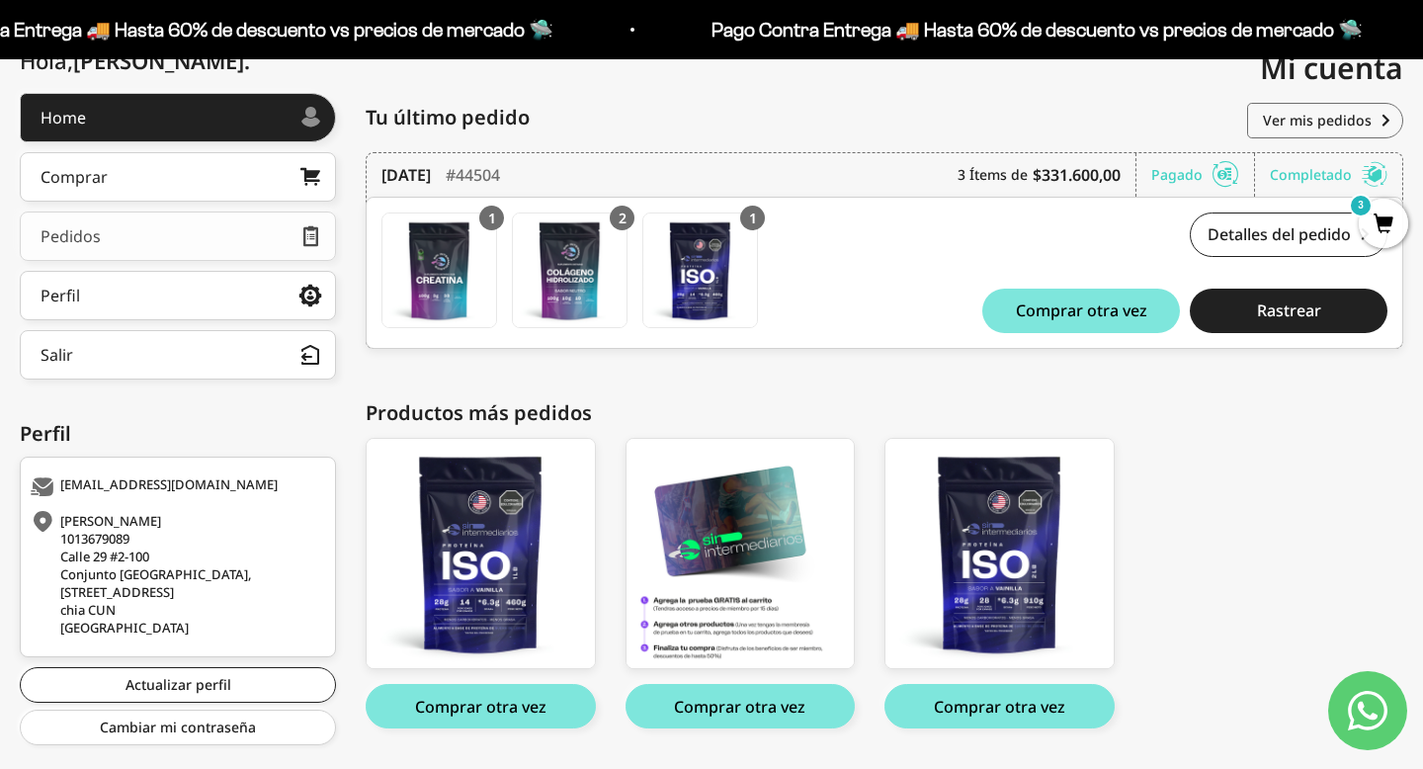
click at [245, 247] on link "Pedidos" at bounding box center [178, 235] width 316 height 49
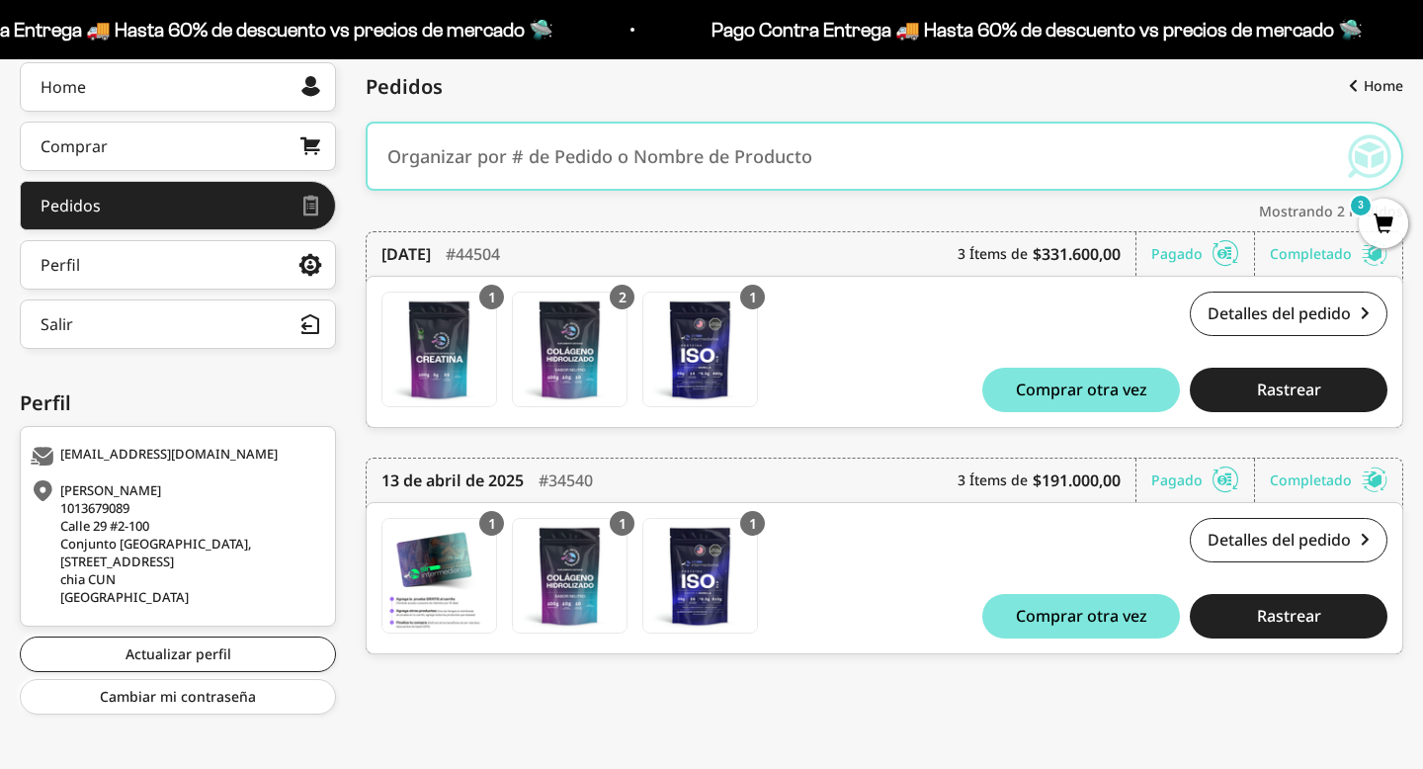
scroll to position [287, 0]
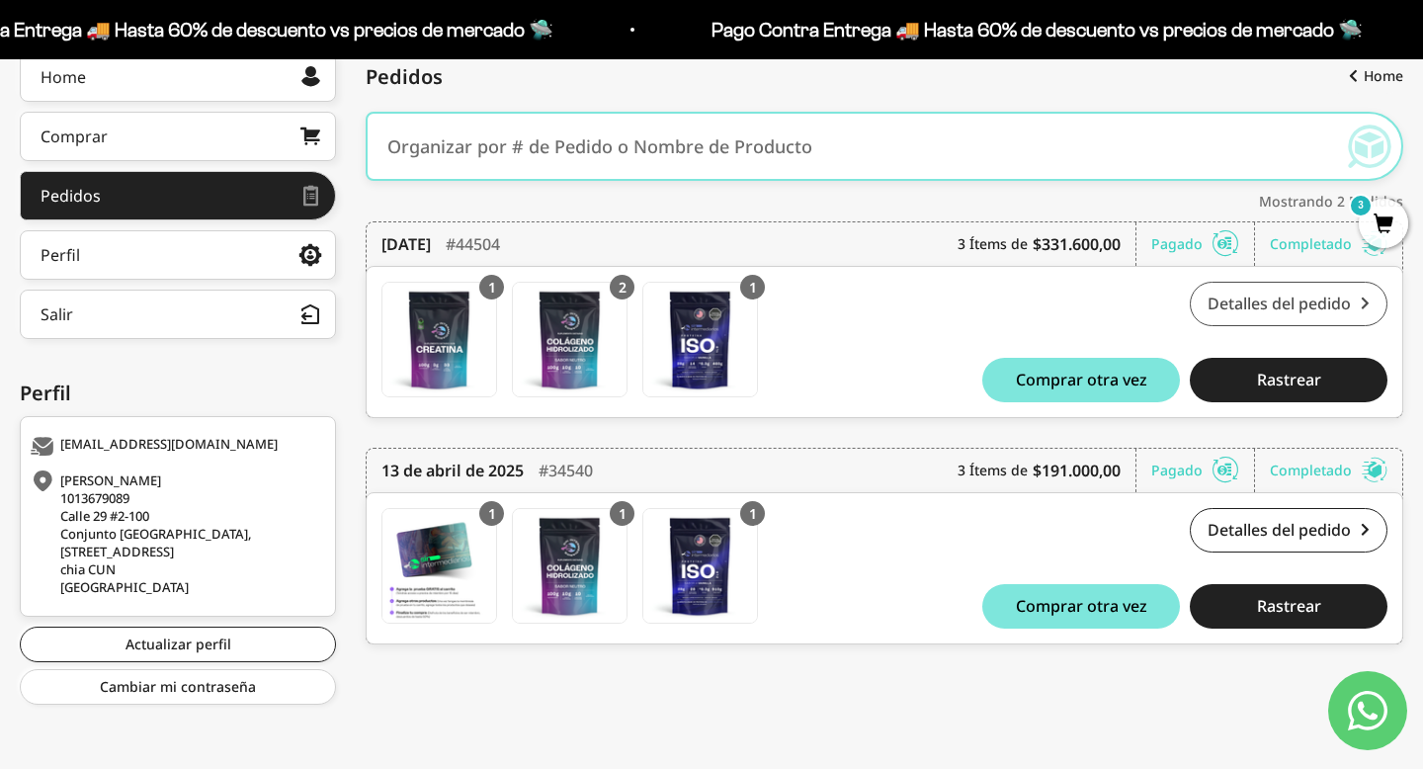
click at [1245, 308] on link "Detalles del pedido" at bounding box center [1289, 304] width 198 height 44
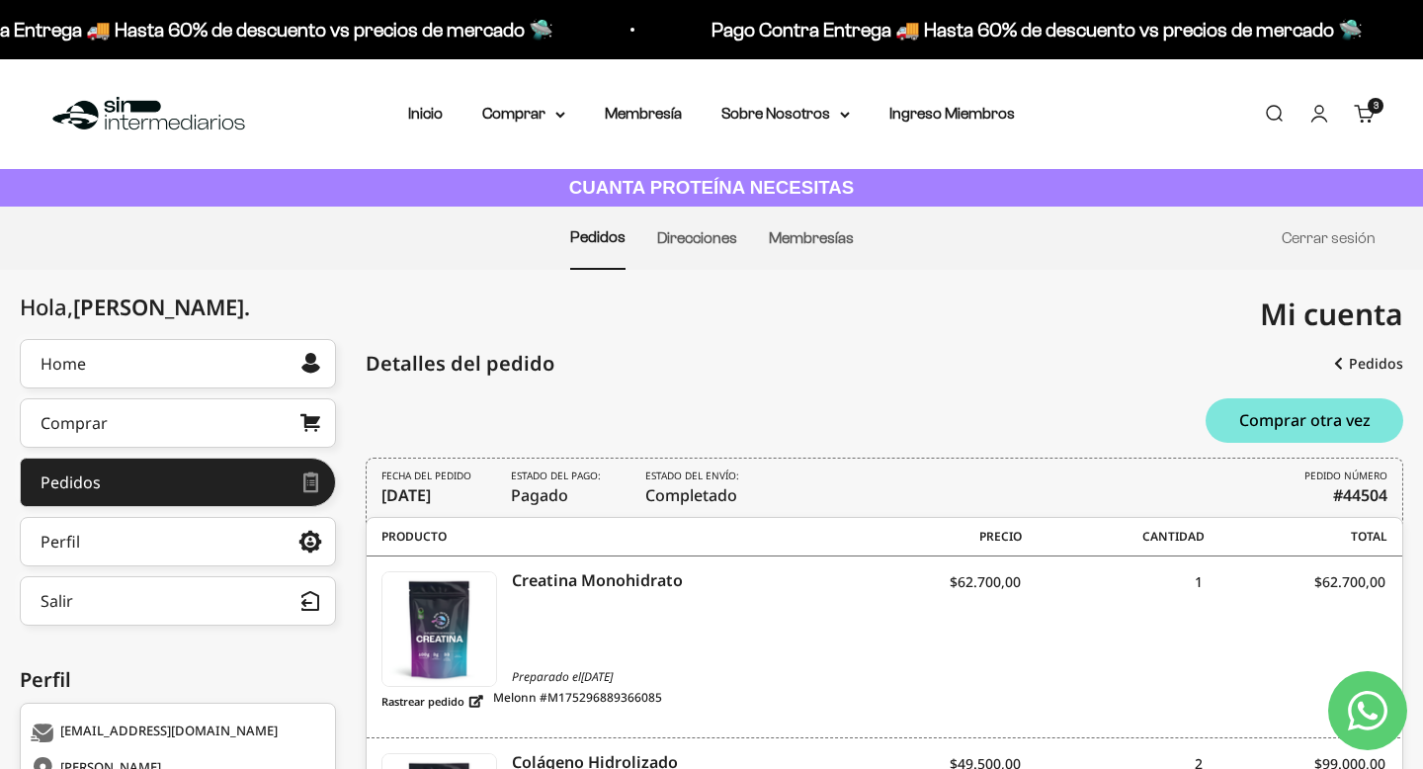
click at [1359, 117] on link "Carrito 3 artículos 3" at bounding box center [1365, 114] width 22 height 22
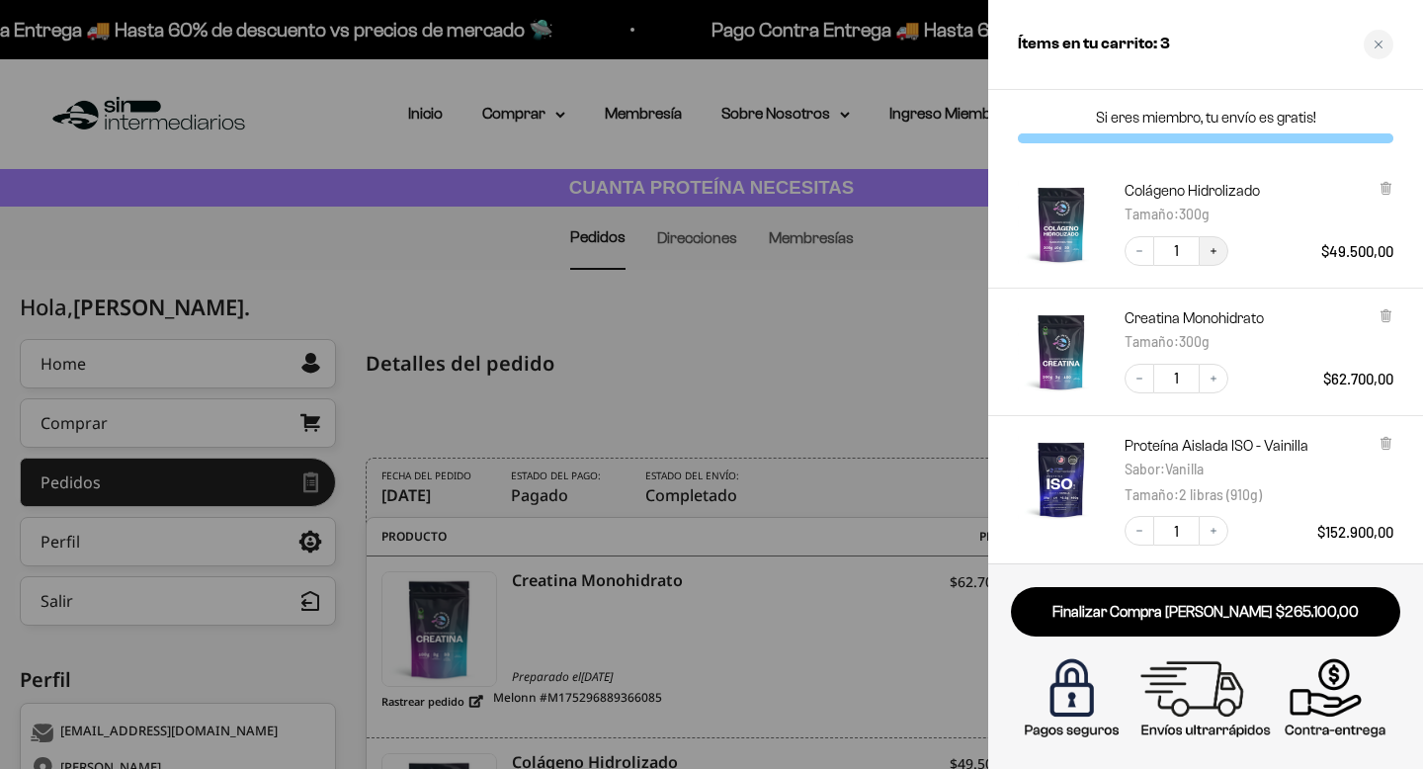
click at [1219, 252] on icon "Increase quantity" at bounding box center [1214, 251] width 12 height 12
click at [1142, 254] on icon "Decrease quantity" at bounding box center [1140, 251] width 12 height 12
click at [1136, 529] on icon "Decrease quantity" at bounding box center [1140, 531] width 12 height 12
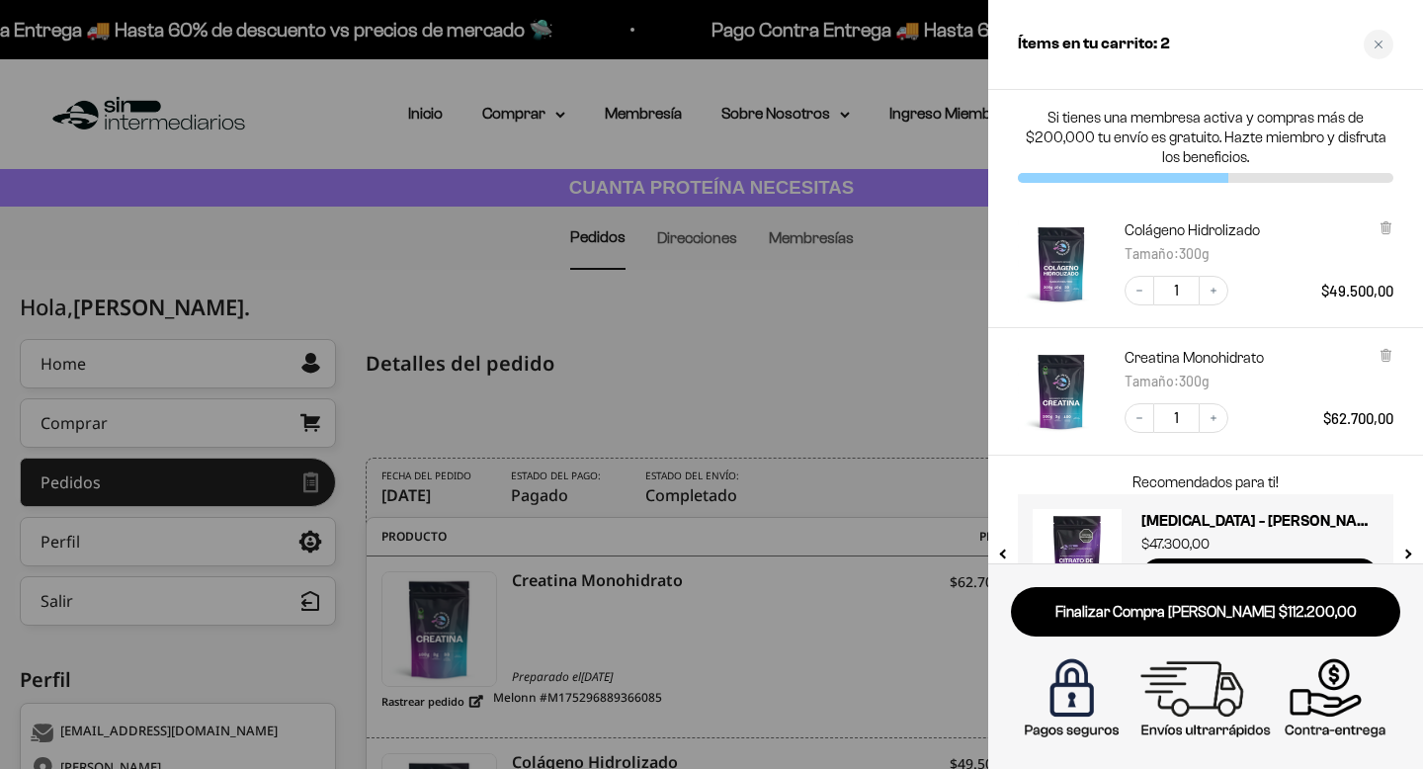
scroll to position [64, 0]
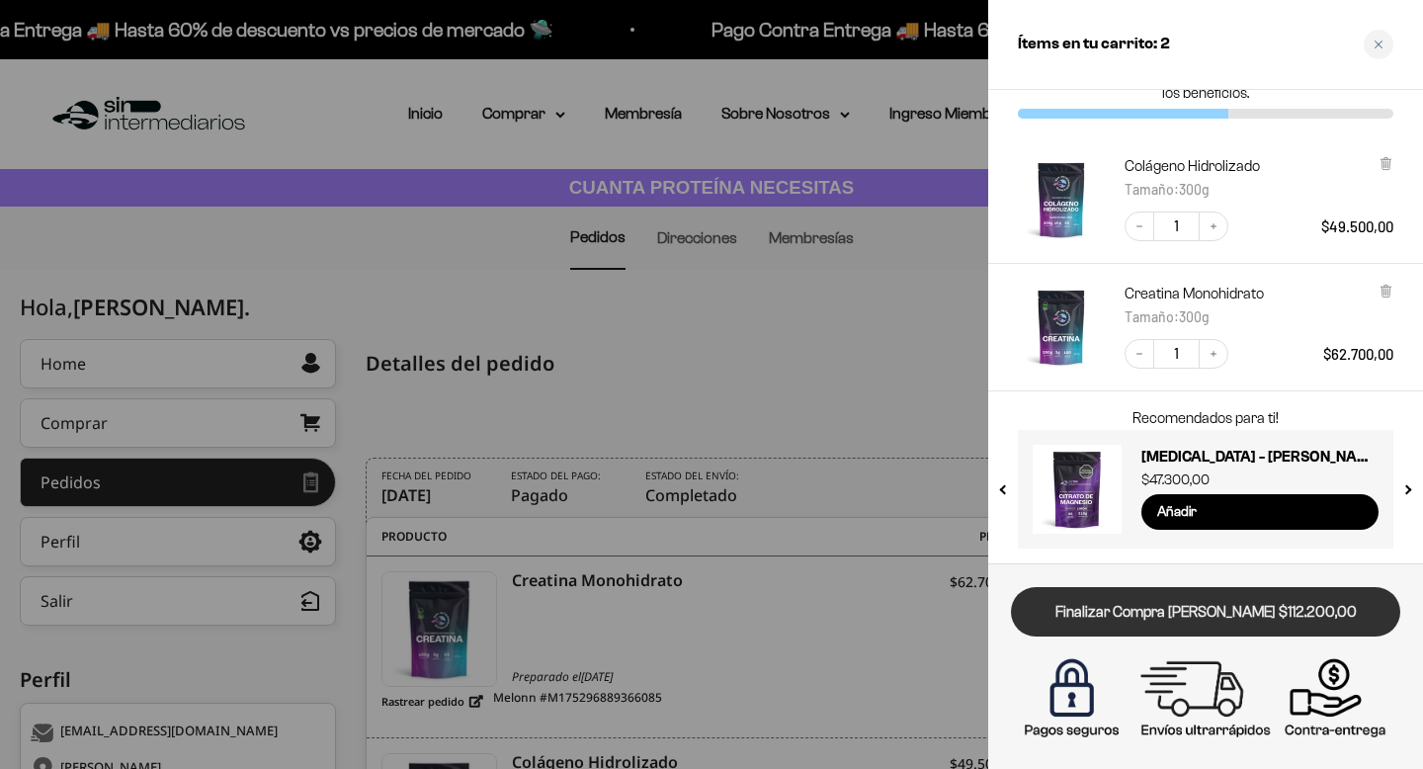
click at [1188, 619] on link "Finalizar Compra Segura $112.200,00" at bounding box center [1205, 612] width 389 height 50
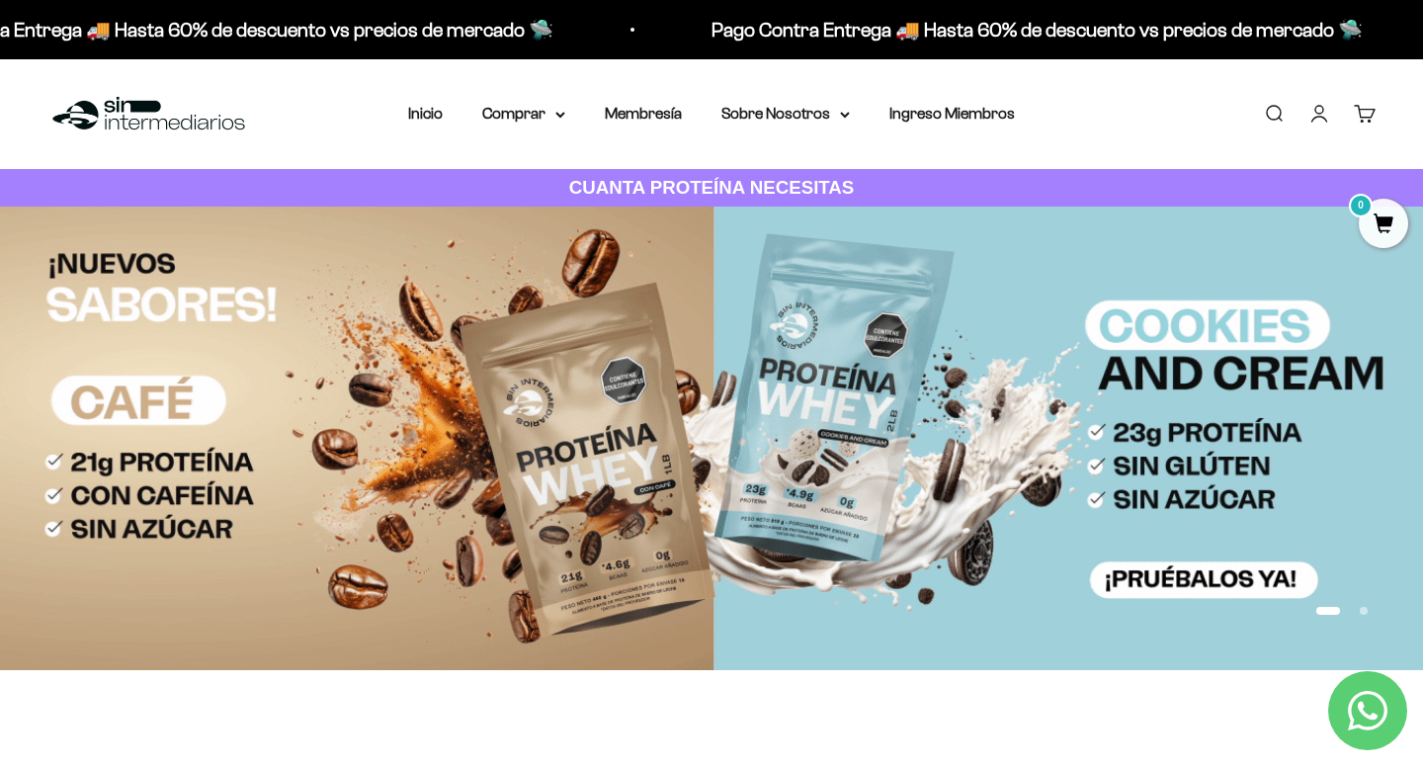
click at [1374, 113] on cart-count "0" at bounding box center [1376, 106] width 16 height 16
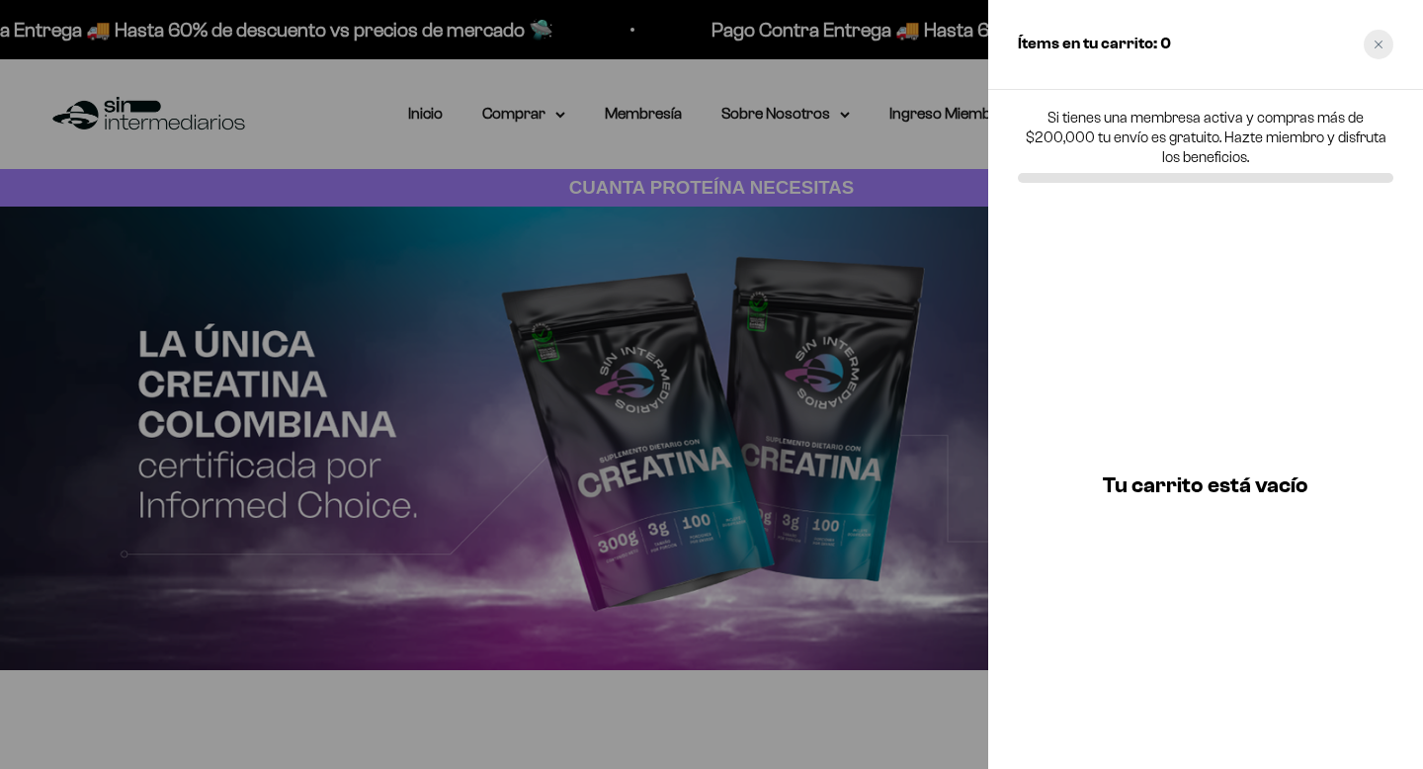
click at [1387, 47] on div "Close cart" at bounding box center [1379, 45] width 30 height 30
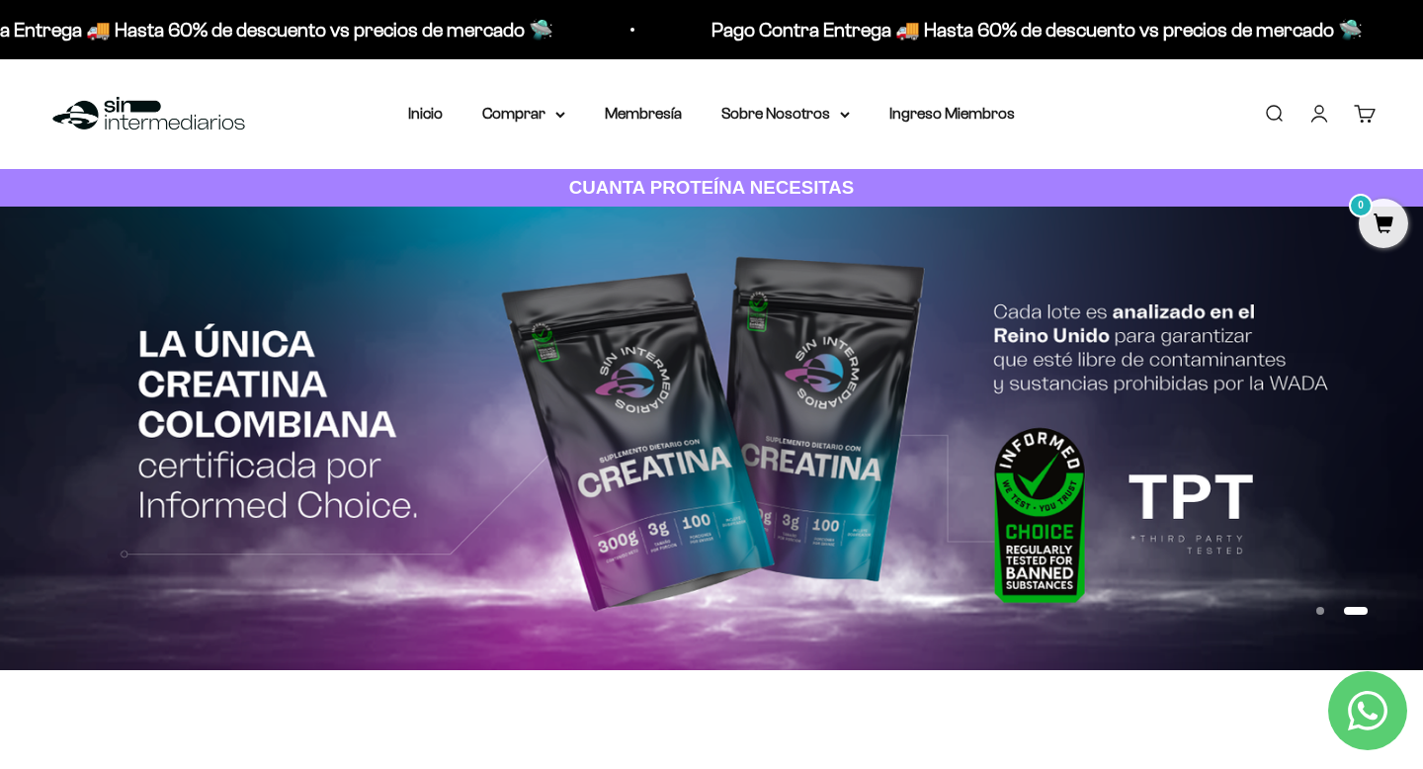
click at [1317, 116] on link "Cuenta" at bounding box center [1319, 114] width 22 height 22
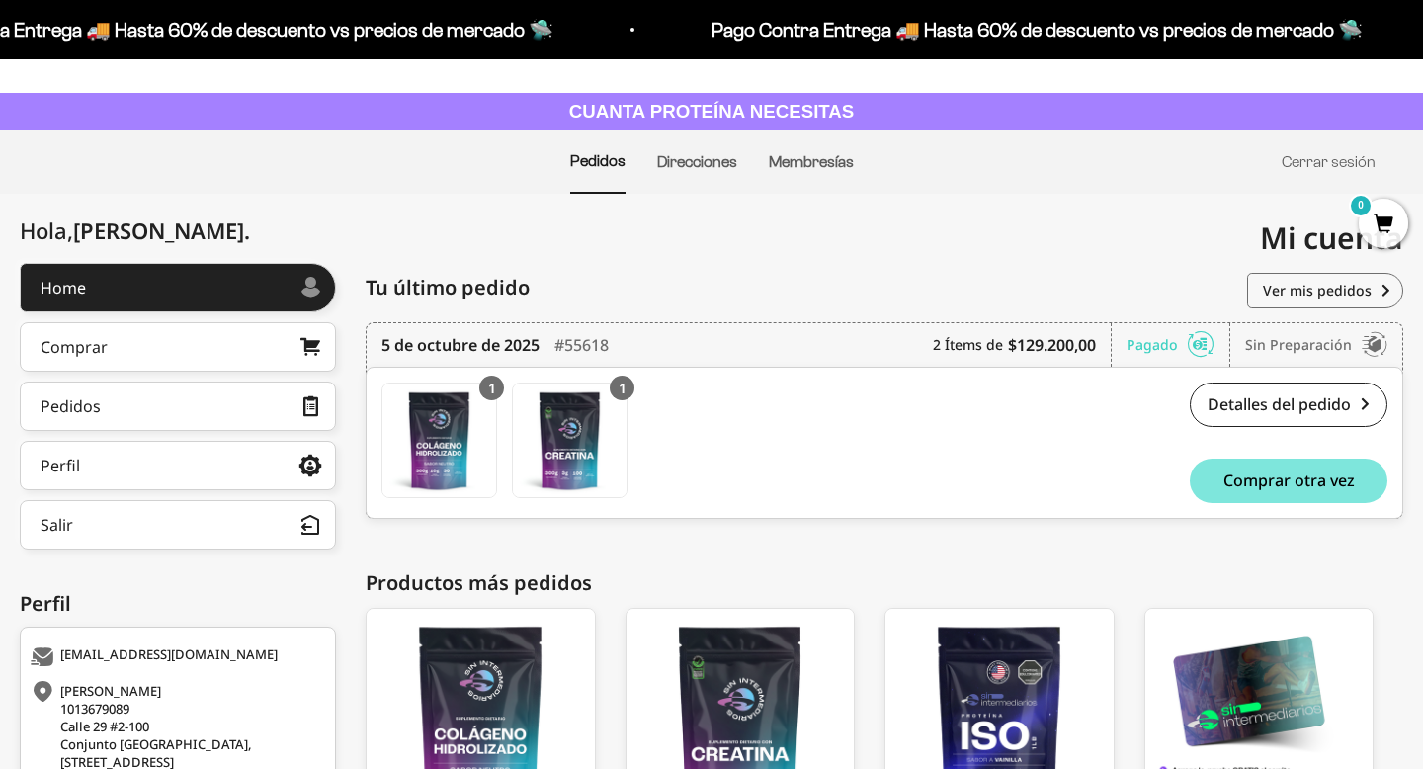
scroll to position [78, 0]
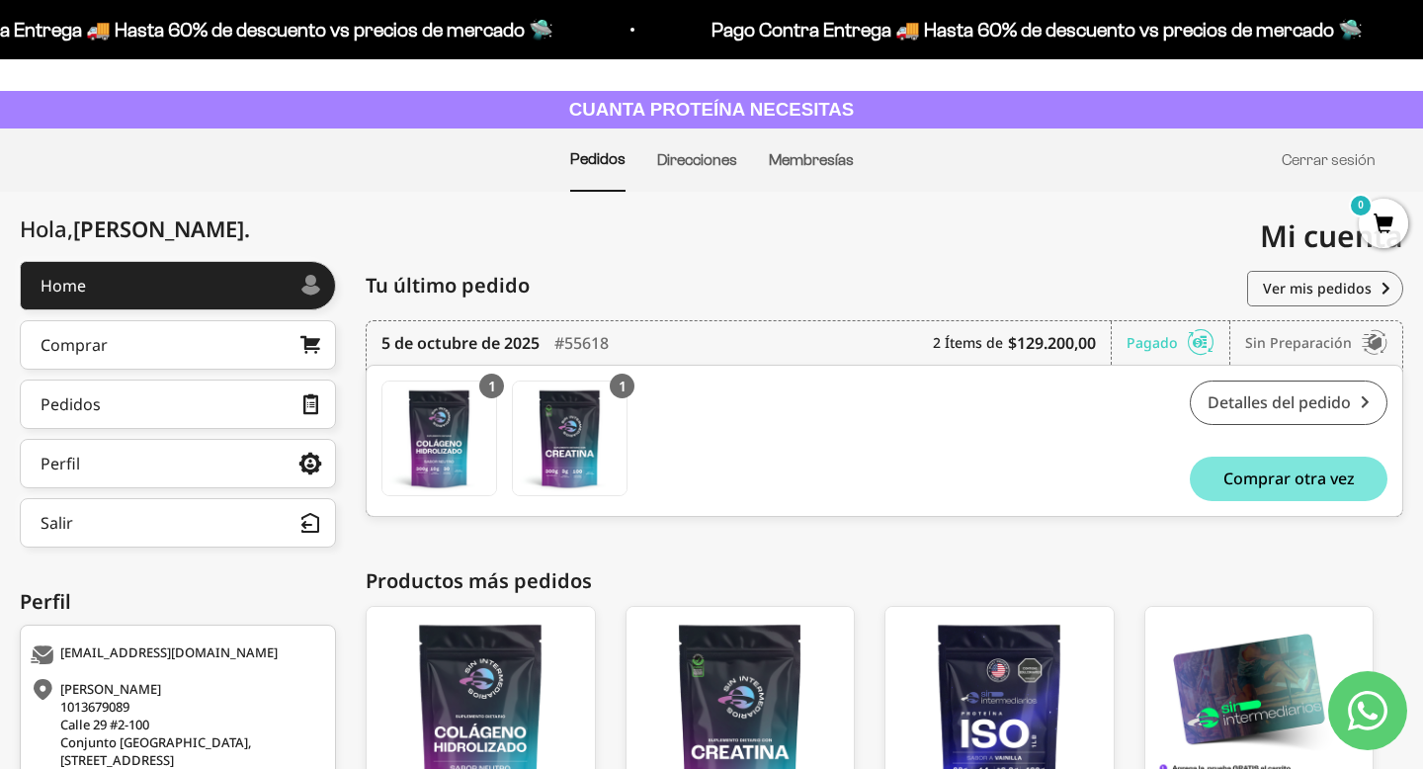
click at [1232, 414] on link "Detalles del pedido" at bounding box center [1289, 402] width 198 height 44
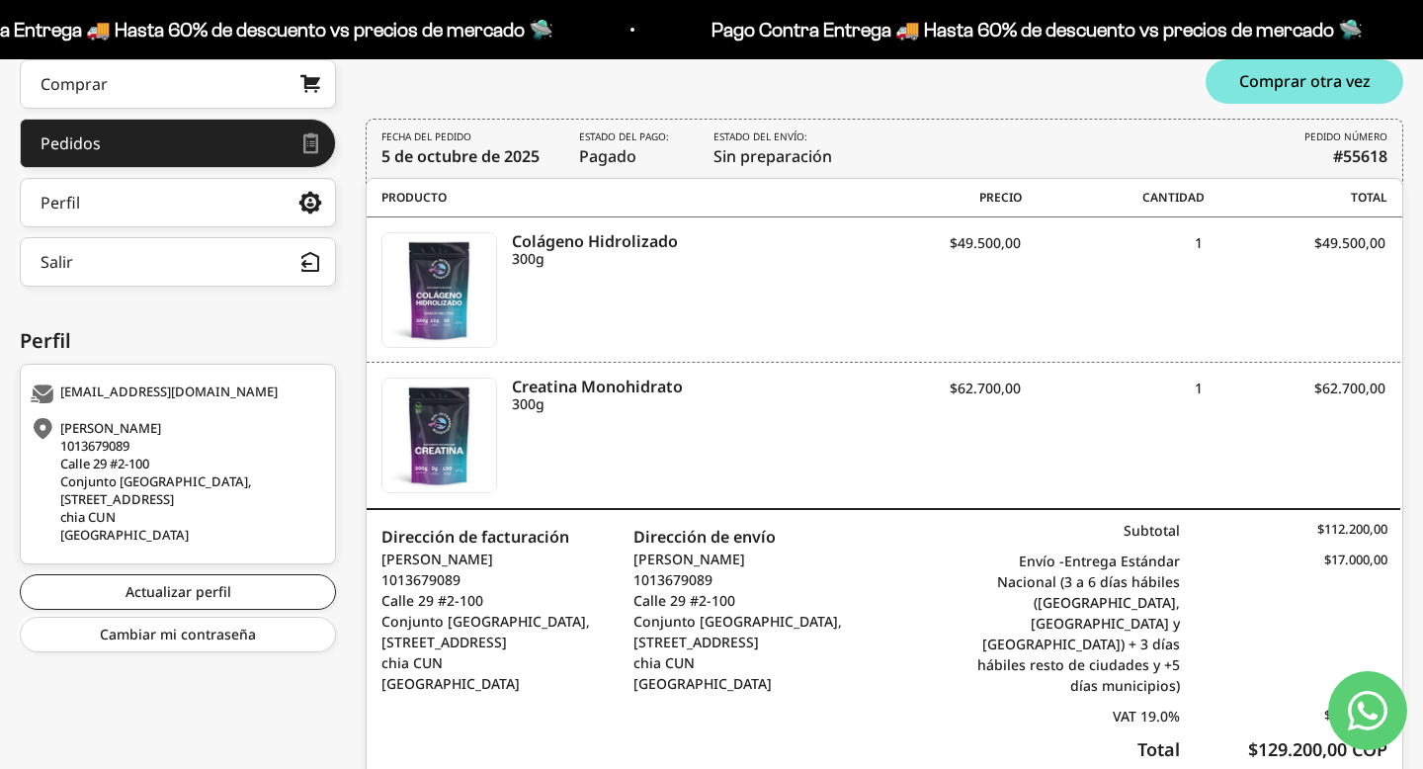
scroll to position [340, 0]
